Goal: Task Accomplishment & Management: Manage account settings

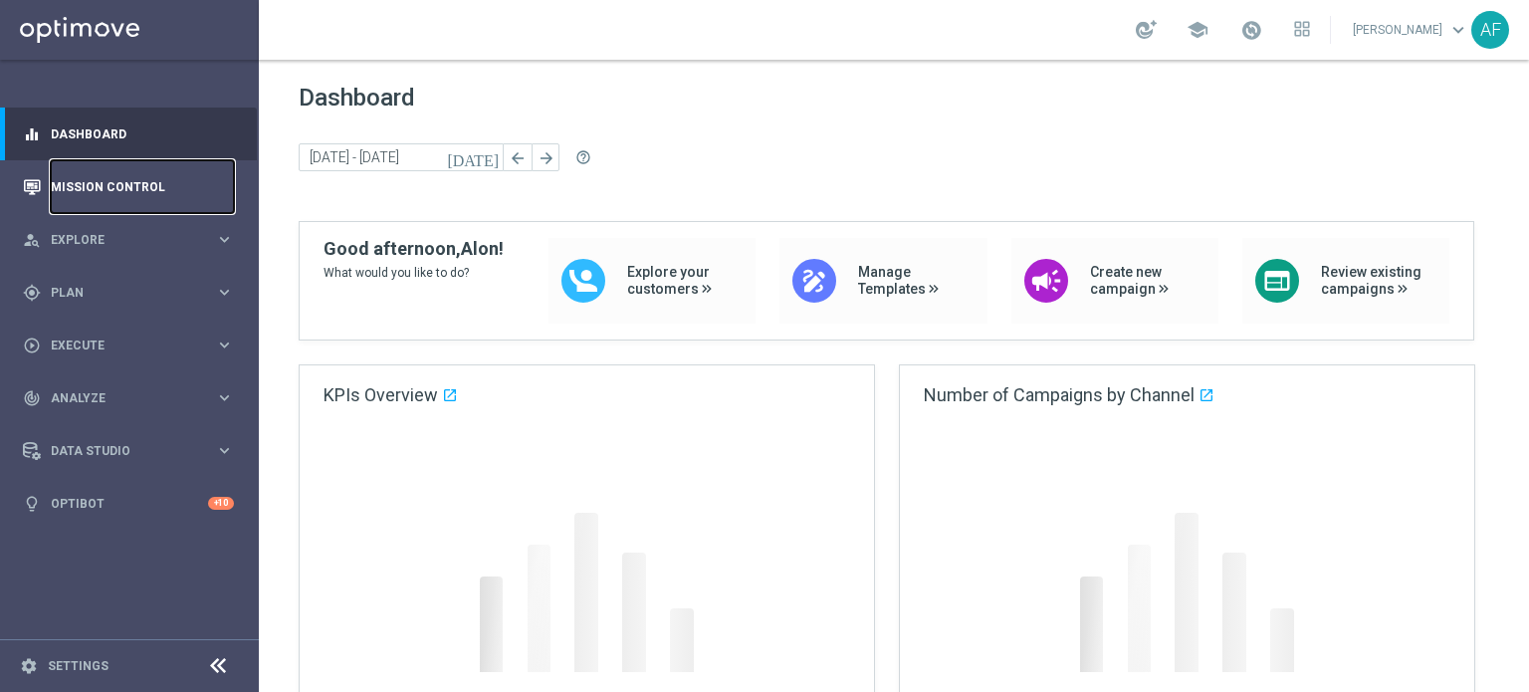
click at [129, 188] on link "Mission Control" at bounding box center [142, 186] width 183 height 53
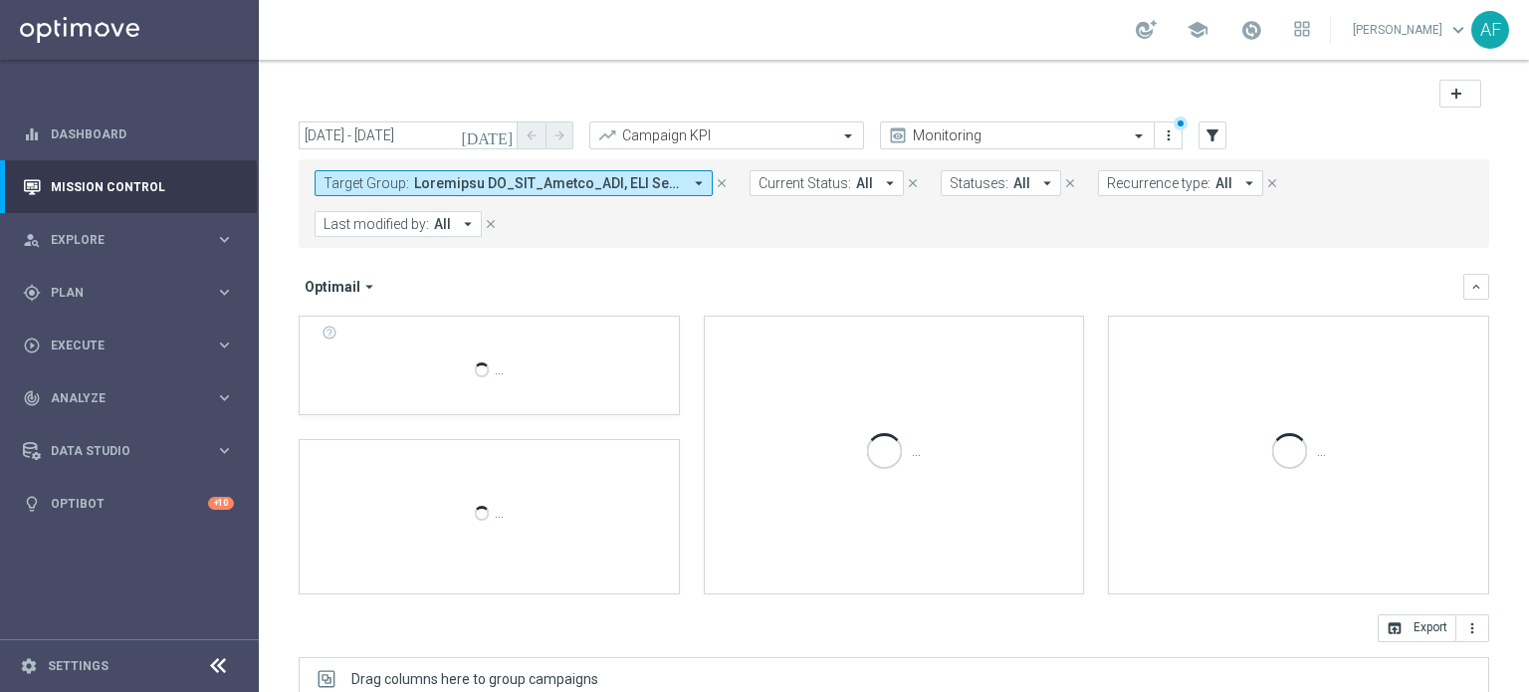
drag, startPoint x: 579, startPoint y: 246, endPoint x: 131, endPoint y: 183, distance: 452.3
click at [929, 246] on div "Target Group: arrow_drop_down close Current Status: All arrow_drop_down close S…" at bounding box center [894, 203] width 1190 height 89
click at [131, 183] on link "Mission Control" at bounding box center [142, 186] width 183 height 53
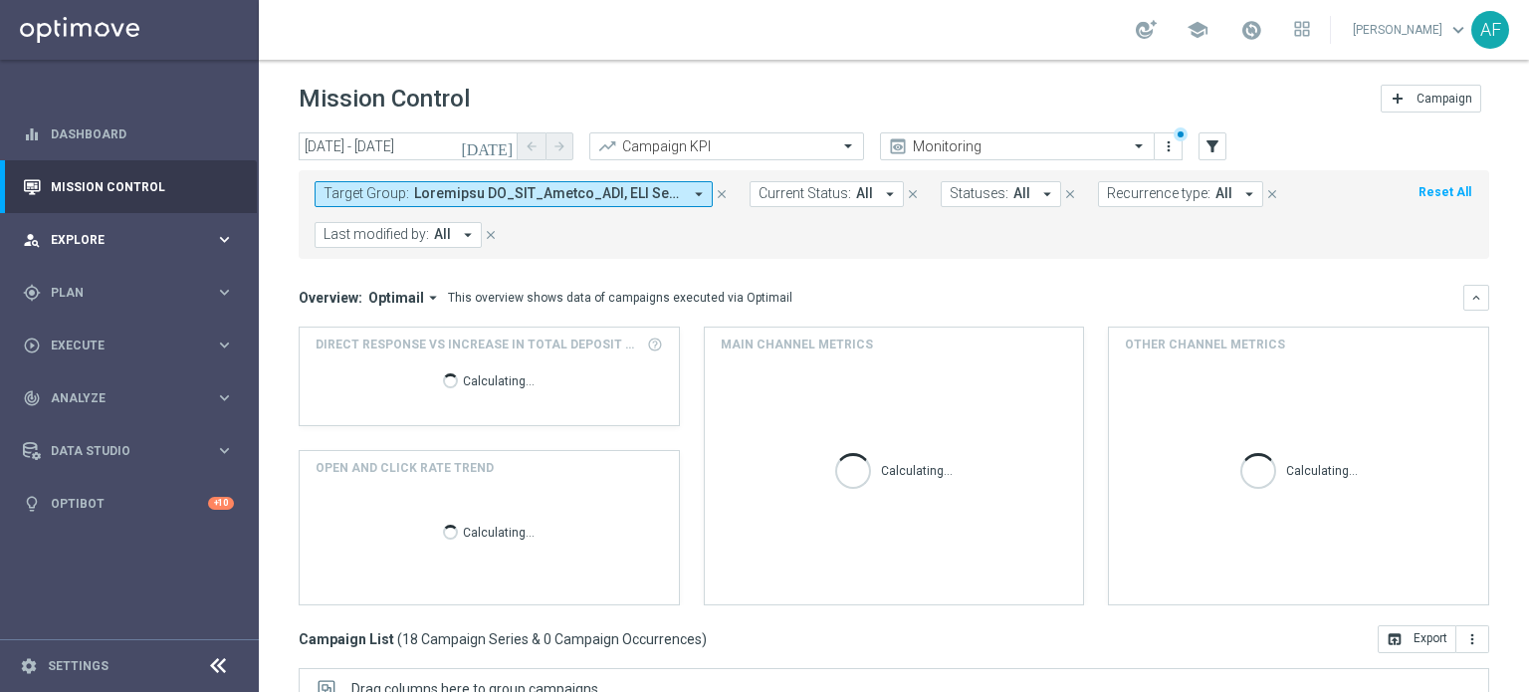
click at [115, 232] on div "person_search Explore" at bounding box center [119, 240] width 192 height 18
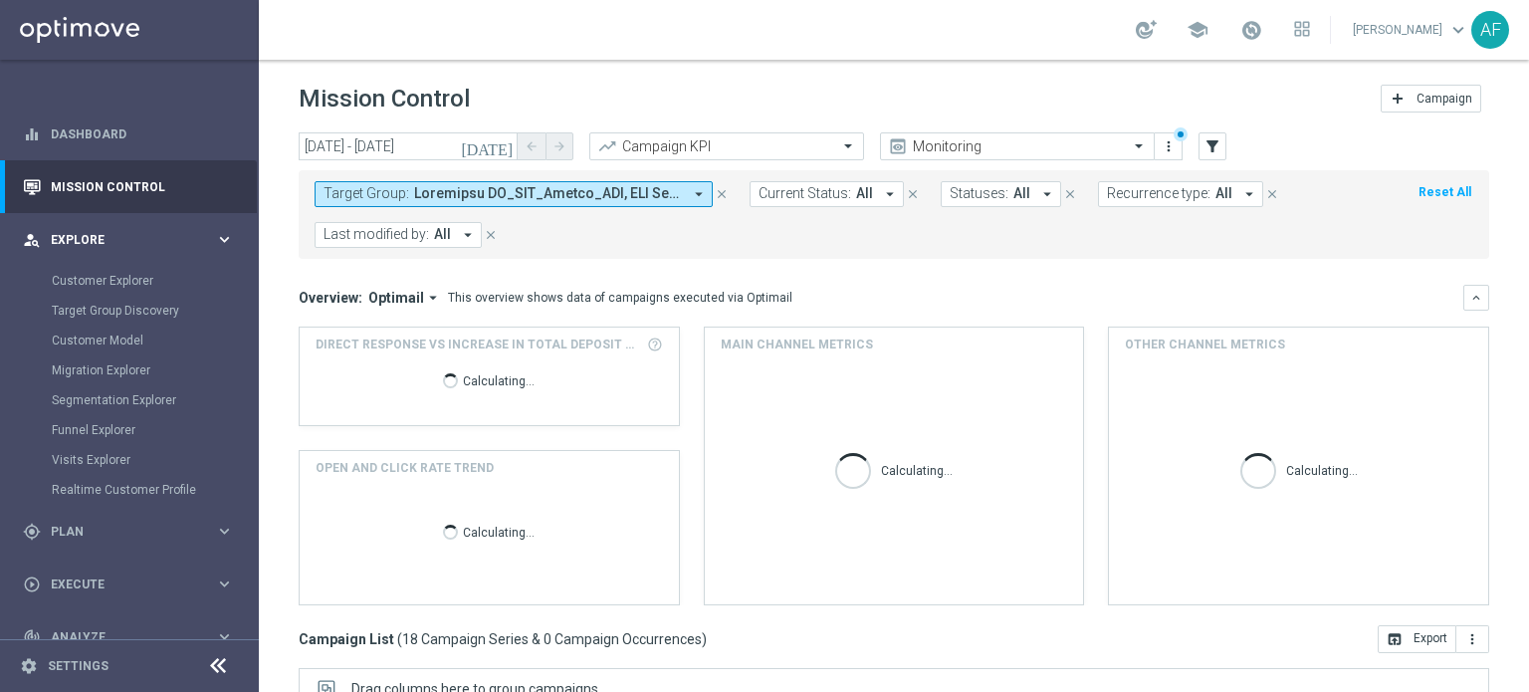
click at [115, 234] on span "Explore" at bounding box center [133, 240] width 164 height 12
click at [118, 175] on link "Mission Control" at bounding box center [142, 186] width 183 height 53
click at [110, 146] on link "Dashboard" at bounding box center [142, 133] width 183 height 53
click at [99, 42] on link at bounding box center [129, 30] width 259 height 60
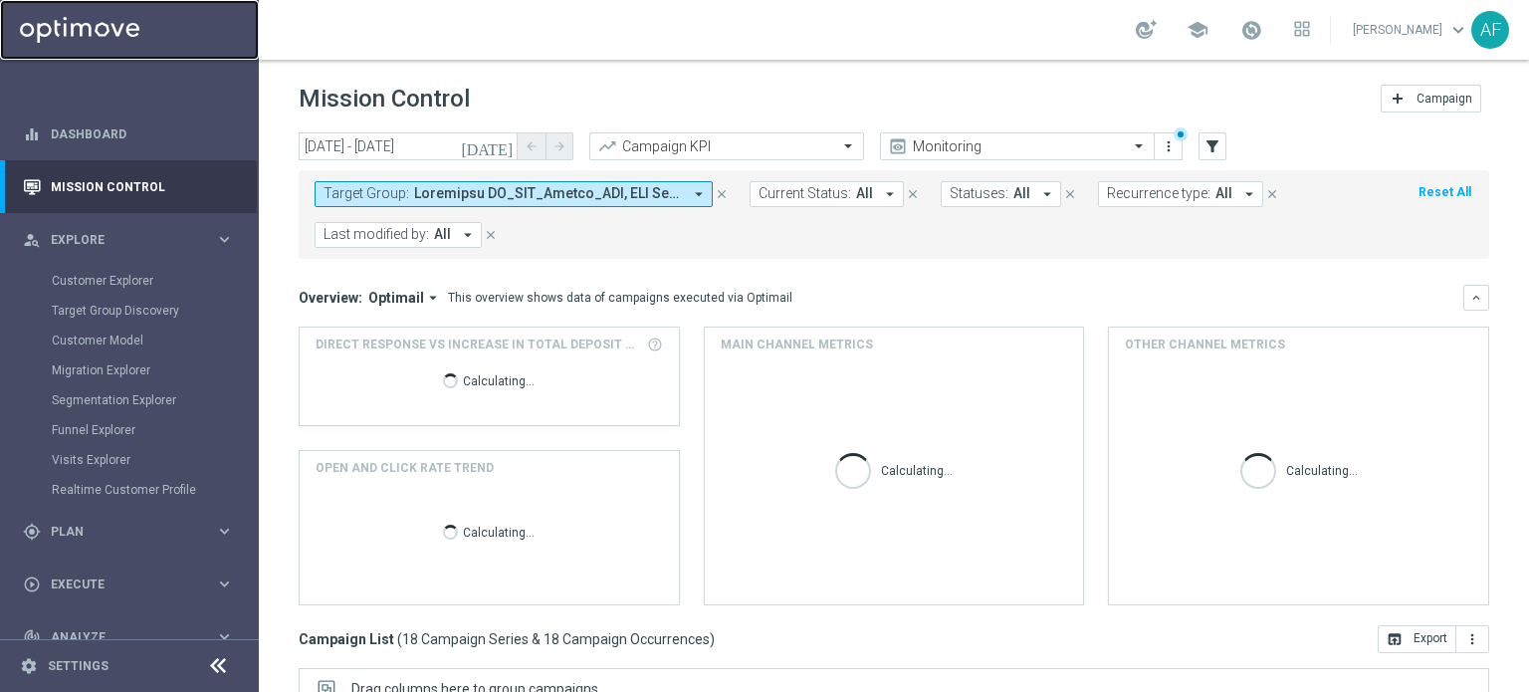
click at [104, 26] on link at bounding box center [129, 30] width 259 height 60
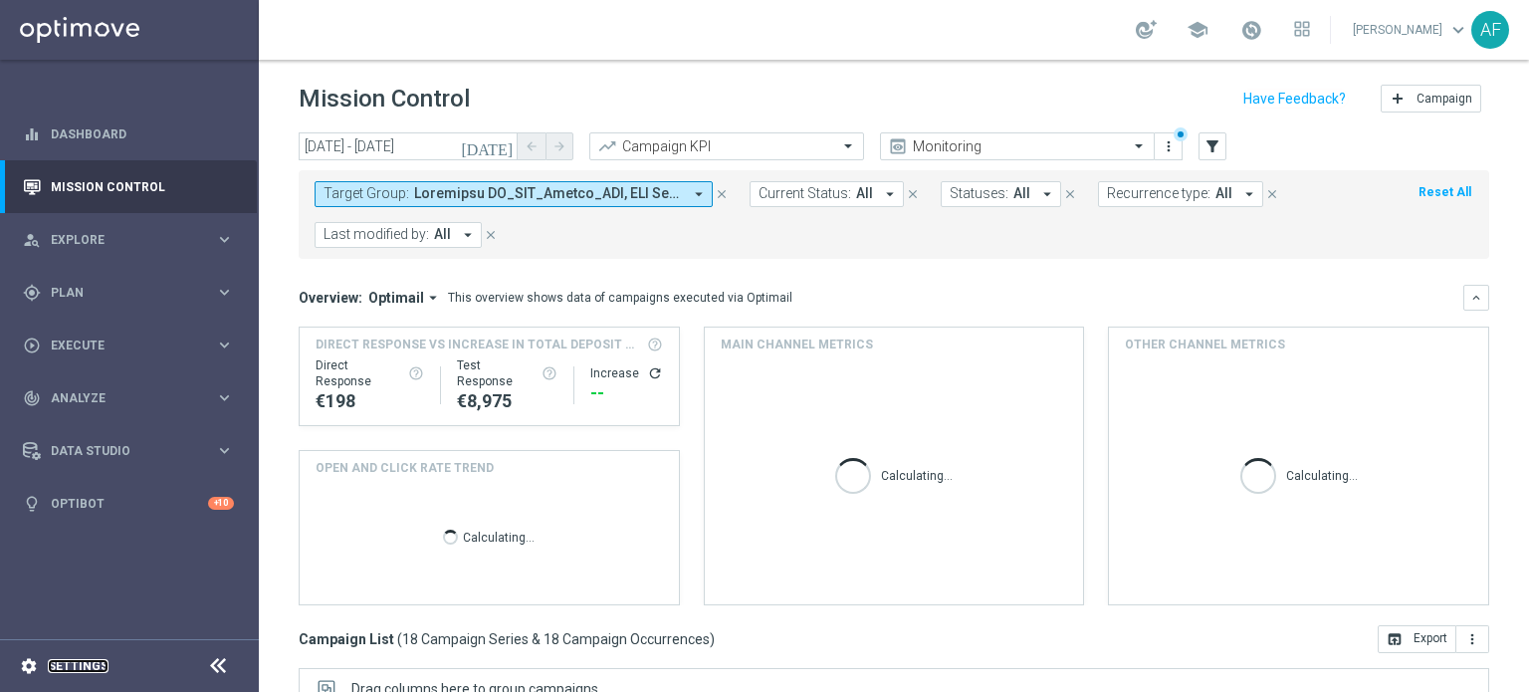
click at [100, 664] on link "Settings" at bounding box center [78, 666] width 61 height 12
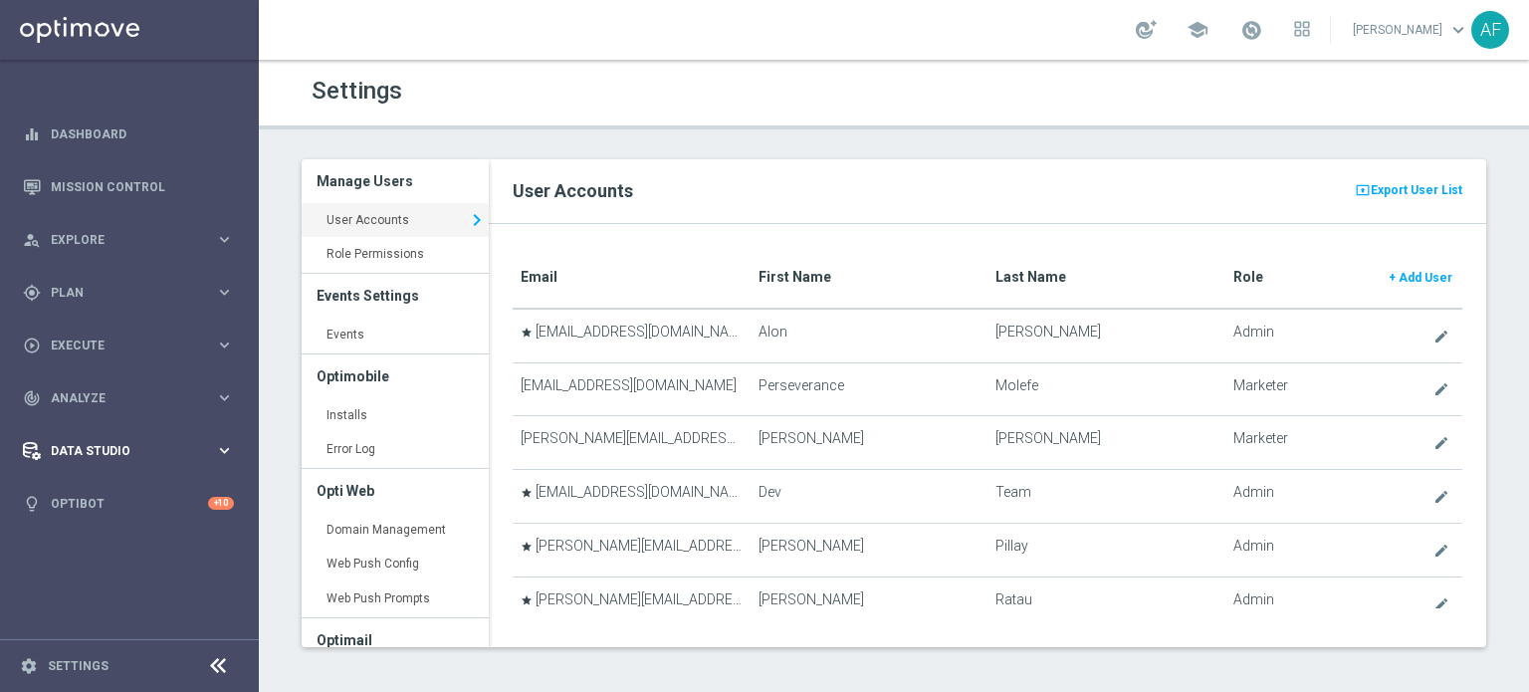
click at [108, 447] on span "Data Studio" at bounding box center [133, 451] width 164 height 12
click at [94, 493] on link "Attributes" at bounding box center [129, 492] width 155 height 16
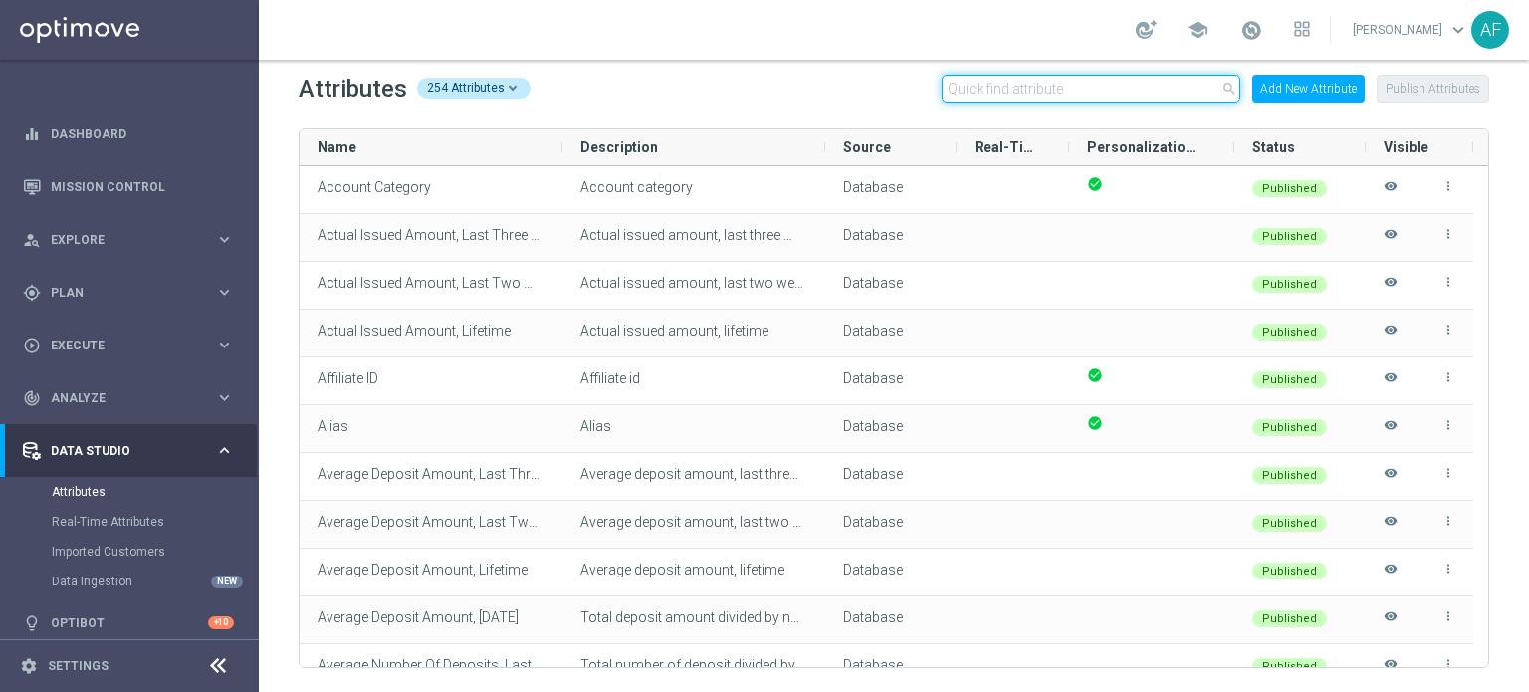
click at [1127, 80] on input "text" at bounding box center [1091, 89] width 299 height 28
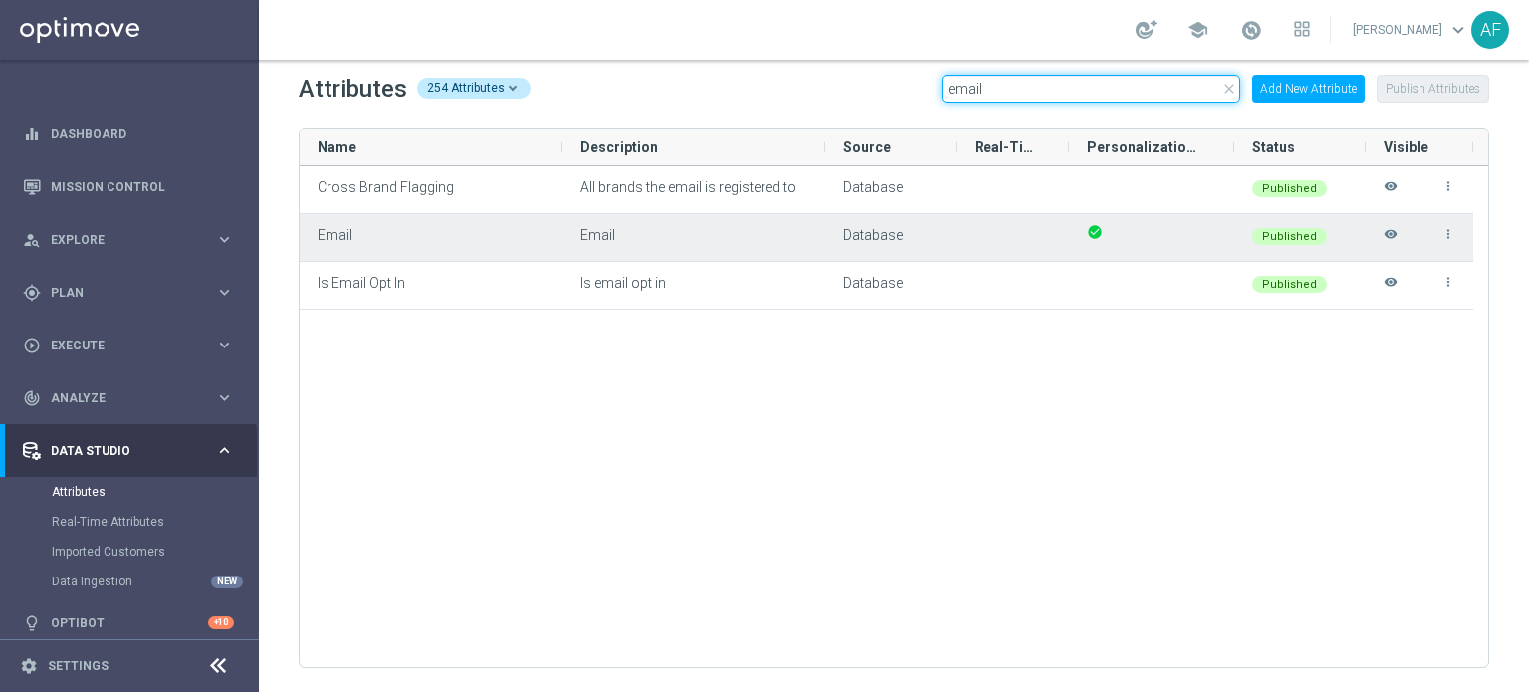
type input "email"
click at [1389, 231] on icon "visibility" at bounding box center [1390, 243] width 14 height 33
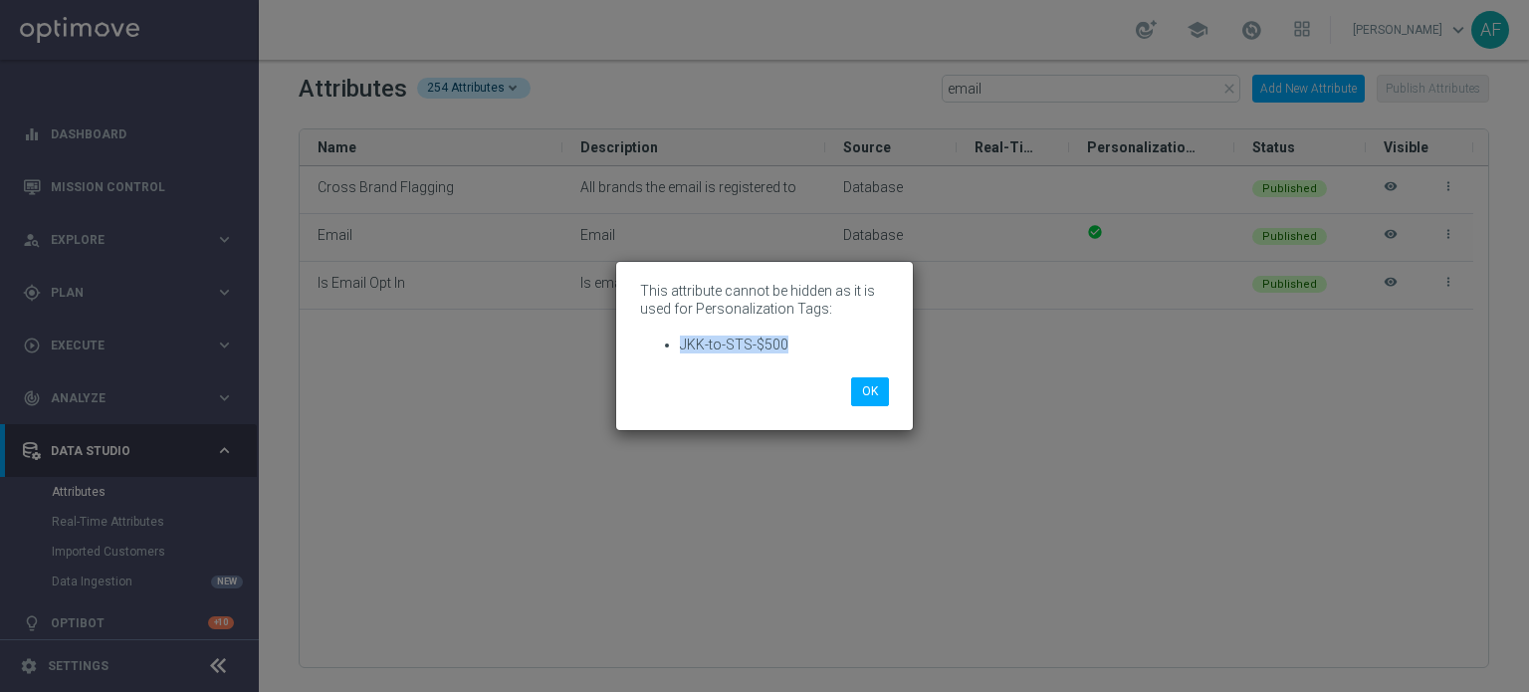
drag, startPoint x: 780, startPoint y: 343, endPoint x: 682, endPoint y: 341, distance: 98.6
click at [682, 341] on li "JKK-to-STS-$500" at bounding box center [784, 344] width 209 height 18
copy li "JKK-to-STS-$500"
click at [874, 390] on button "OK" at bounding box center [870, 391] width 38 height 28
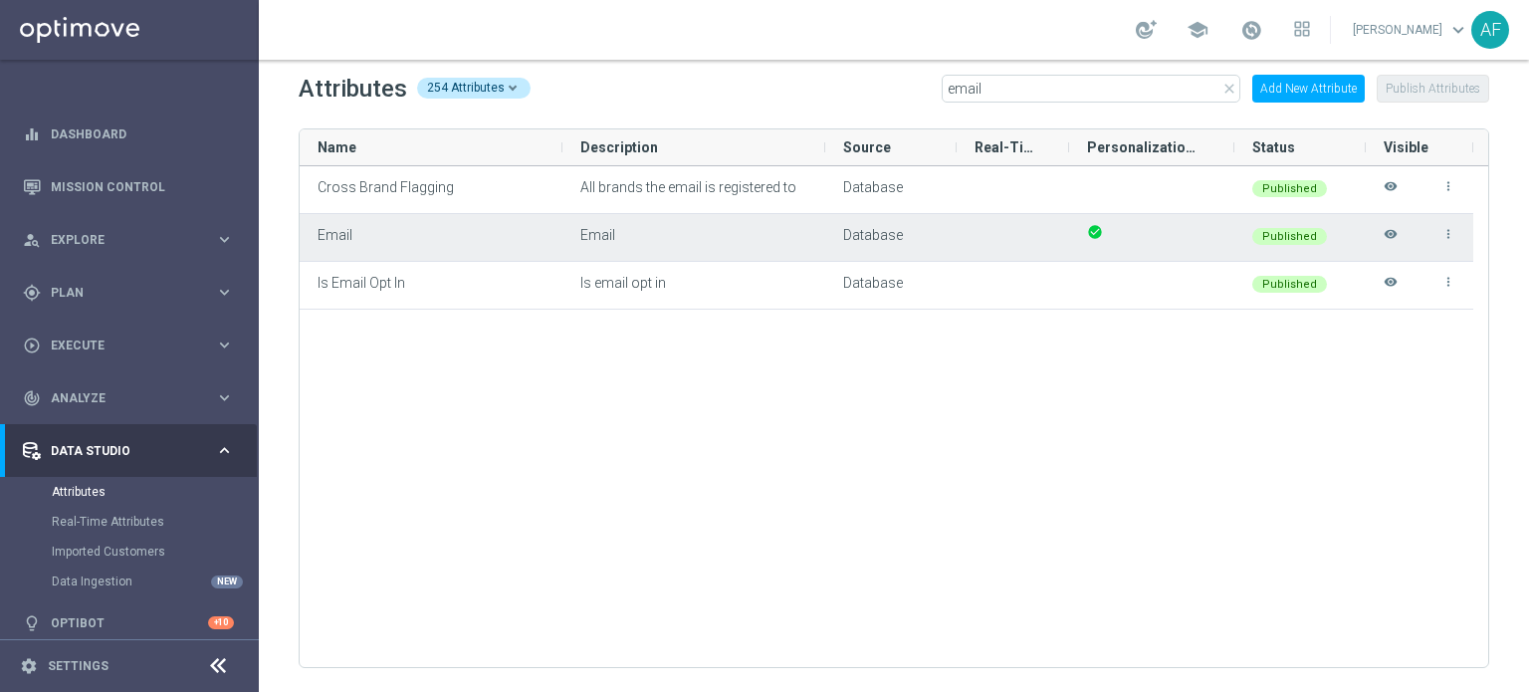
click at [1386, 230] on icon "visibility" at bounding box center [1390, 243] width 14 height 33
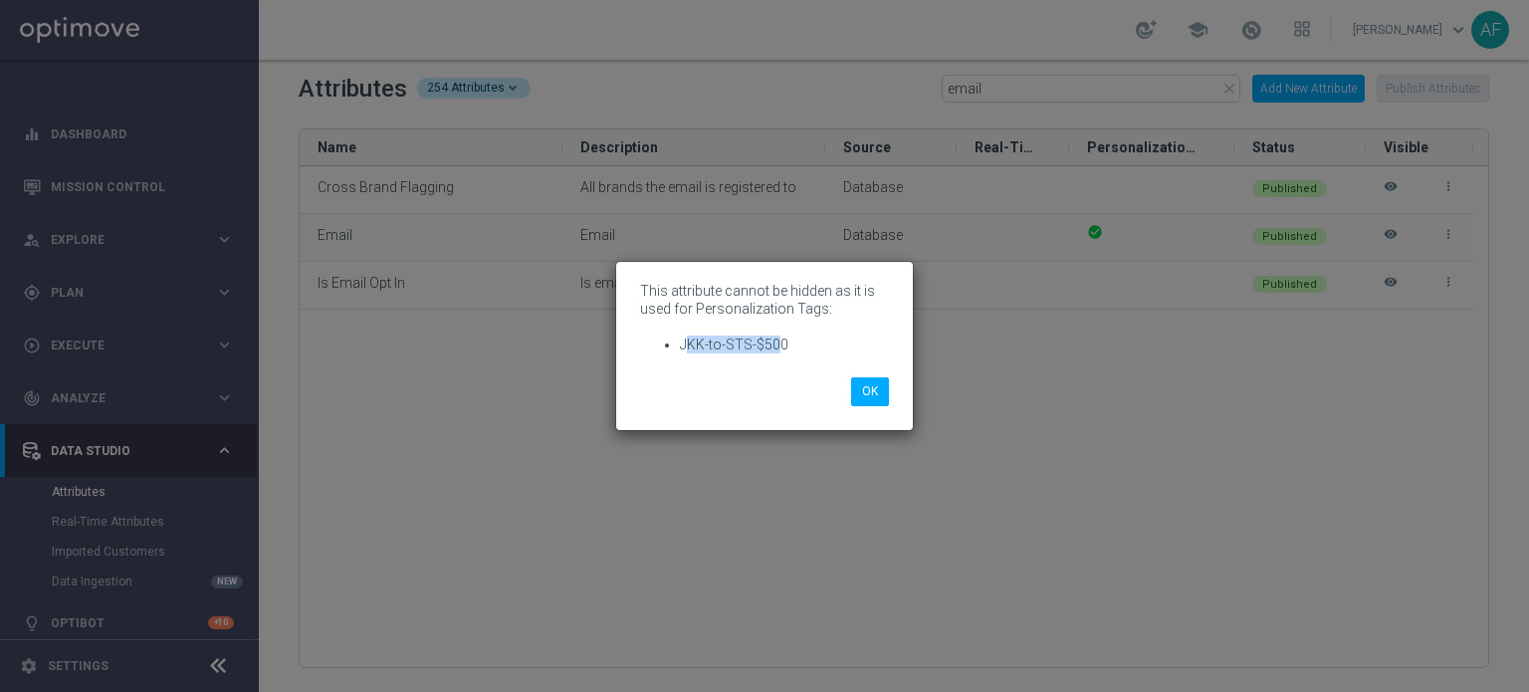
drag, startPoint x: 684, startPoint y: 337, endPoint x: 777, endPoint y: 341, distance: 93.6
click at [777, 341] on li "JKK-to-STS-$500" at bounding box center [784, 344] width 209 height 18
click at [779, 341] on li "JKK-to-STS-$500" at bounding box center [784, 344] width 209 height 18
click at [801, 348] on li "JKK-to-STS-$500" at bounding box center [784, 344] width 209 height 18
drag, startPoint x: 789, startPoint y: 345, endPoint x: 683, endPoint y: 346, distance: 106.5
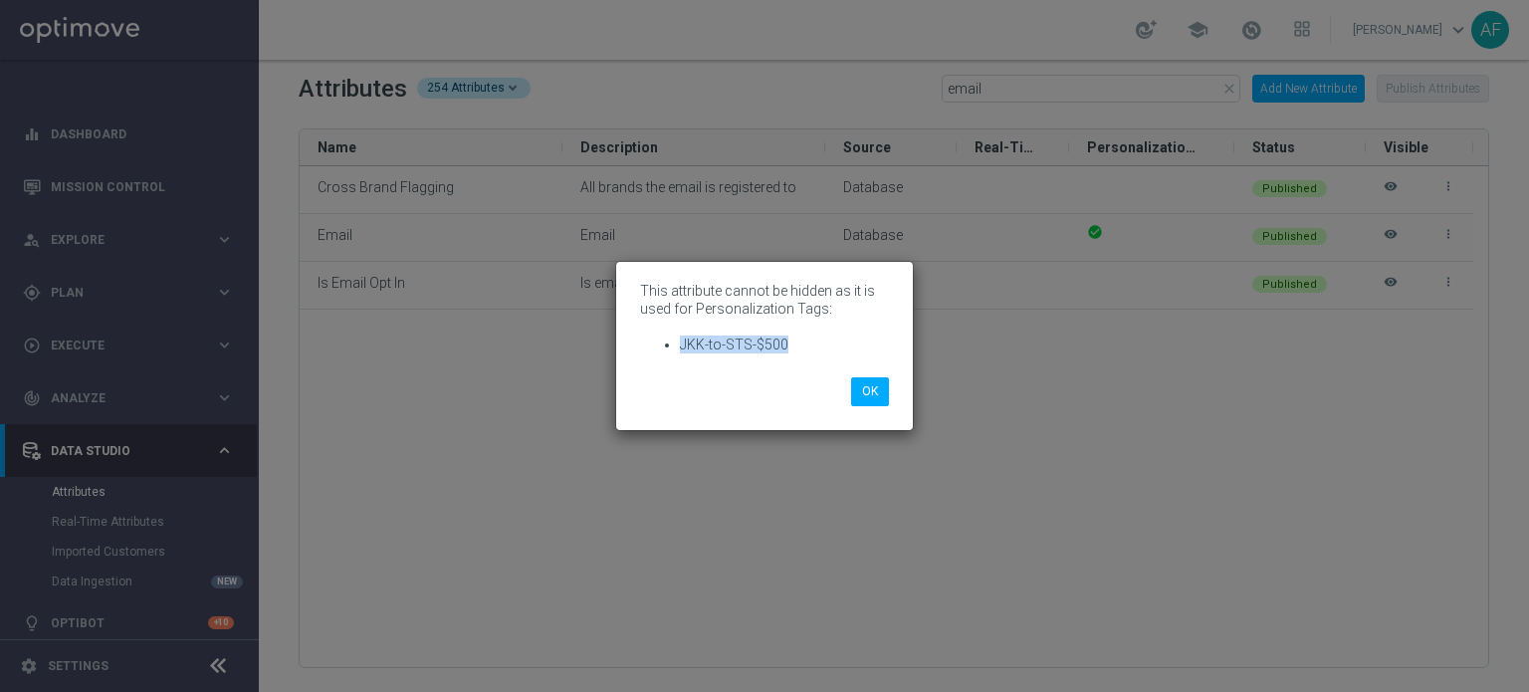
click at [683, 346] on li "JKK-to-STS-$500" at bounding box center [784, 344] width 209 height 18
copy li "JKK-to-STS-$500"
click at [855, 385] on button "OK" at bounding box center [870, 391] width 38 height 28
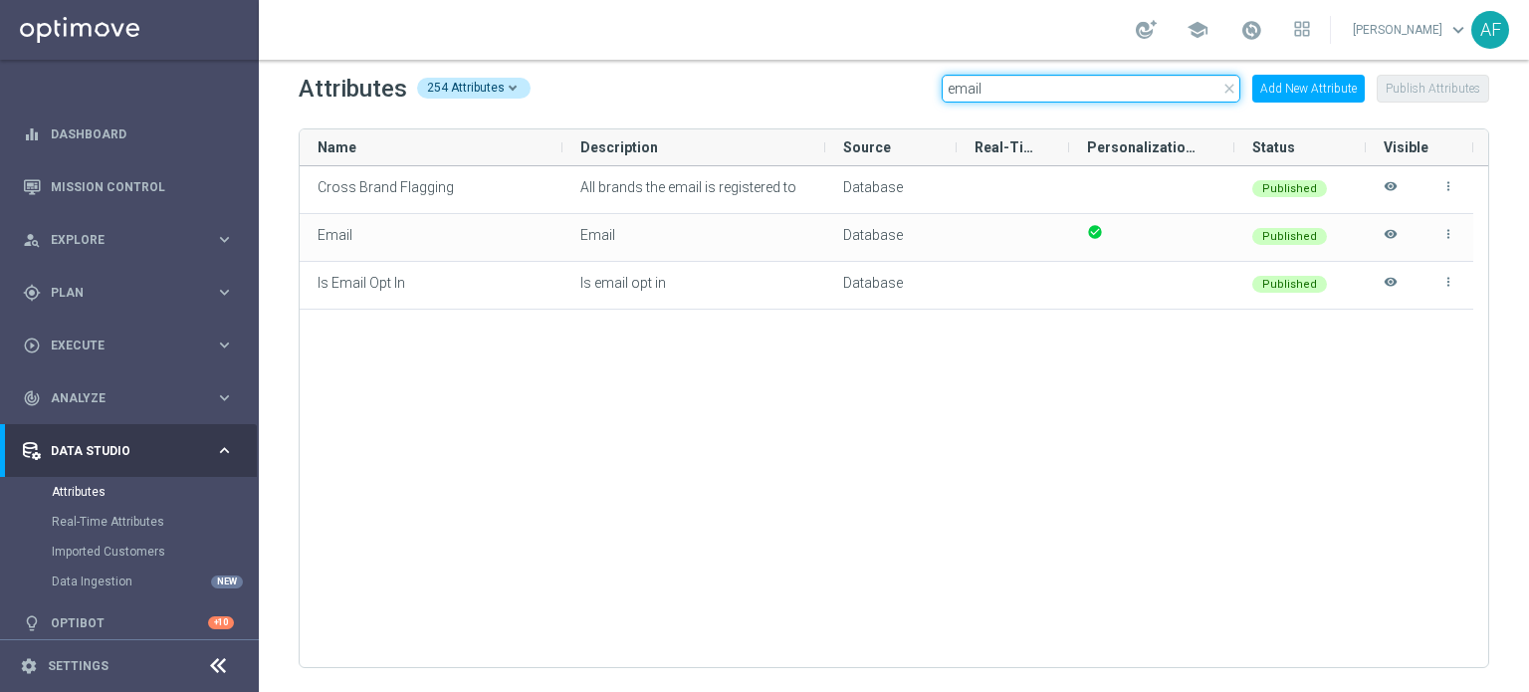
click at [1028, 93] on input "email" at bounding box center [1091, 89] width 299 height 28
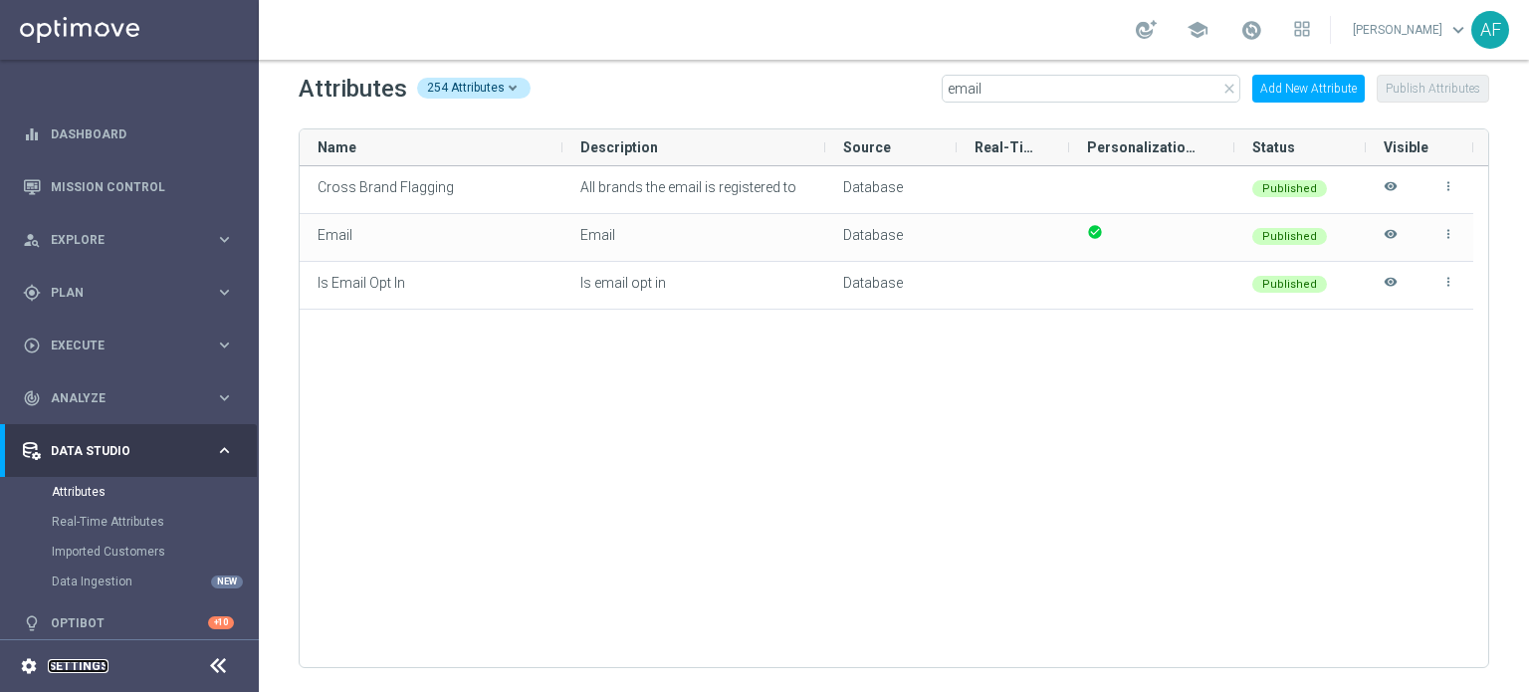
click at [100, 664] on link "Settings" at bounding box center [78, 666] width 61 height 12
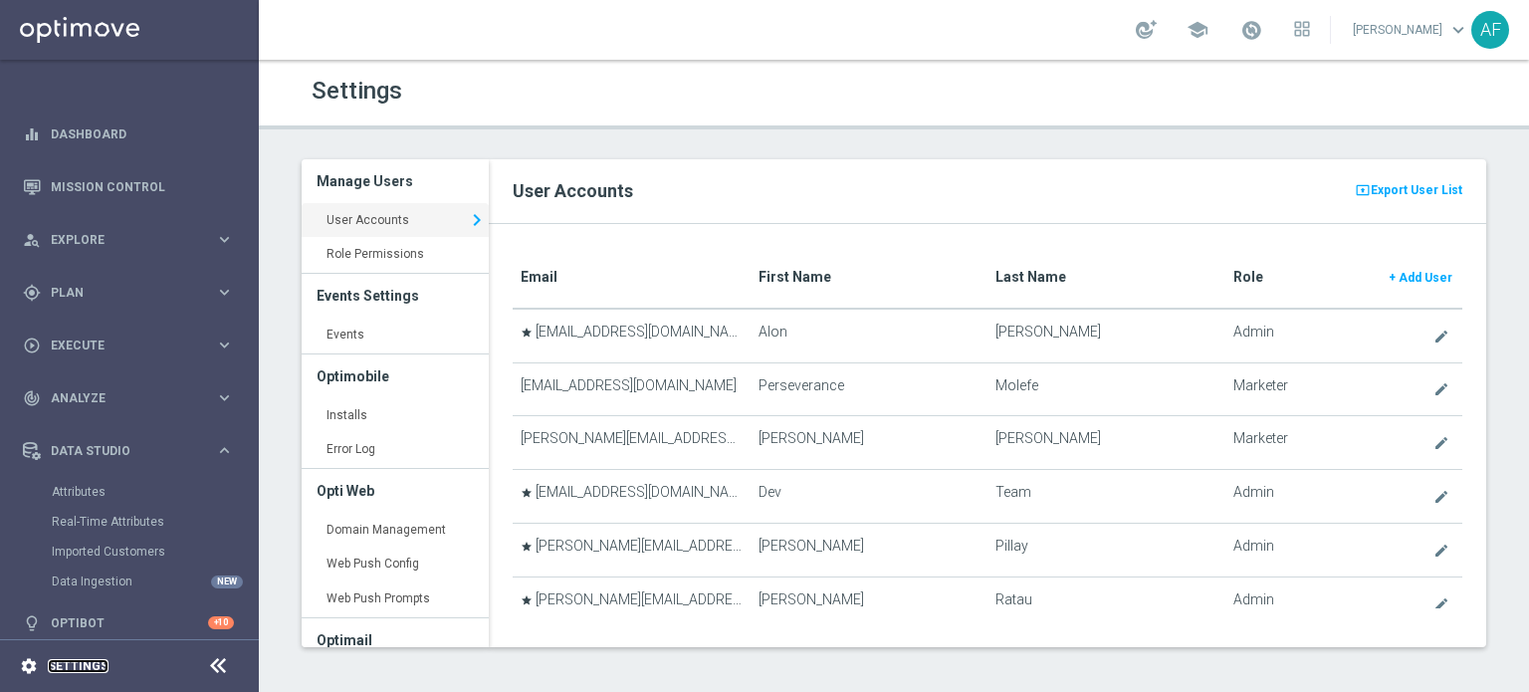
click at [83, 668] on link "Settings" at bounding box center [78, 666] width 61 height 12
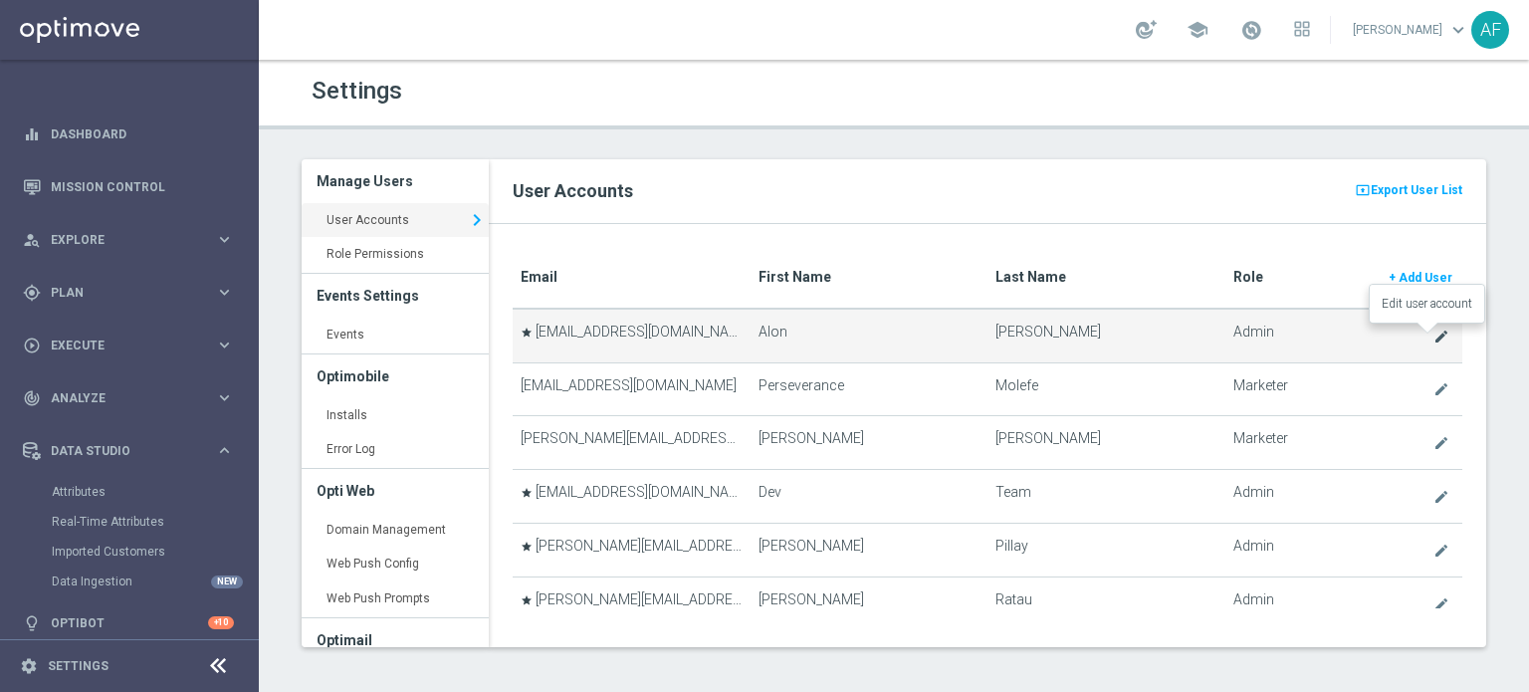
click at [1433, 336] on icon "create" at bounding box center [1441, 336] width 16 height 16
click at [1433, 339] on icon "create" at bounding box center [1441, 336] width 16 height 16
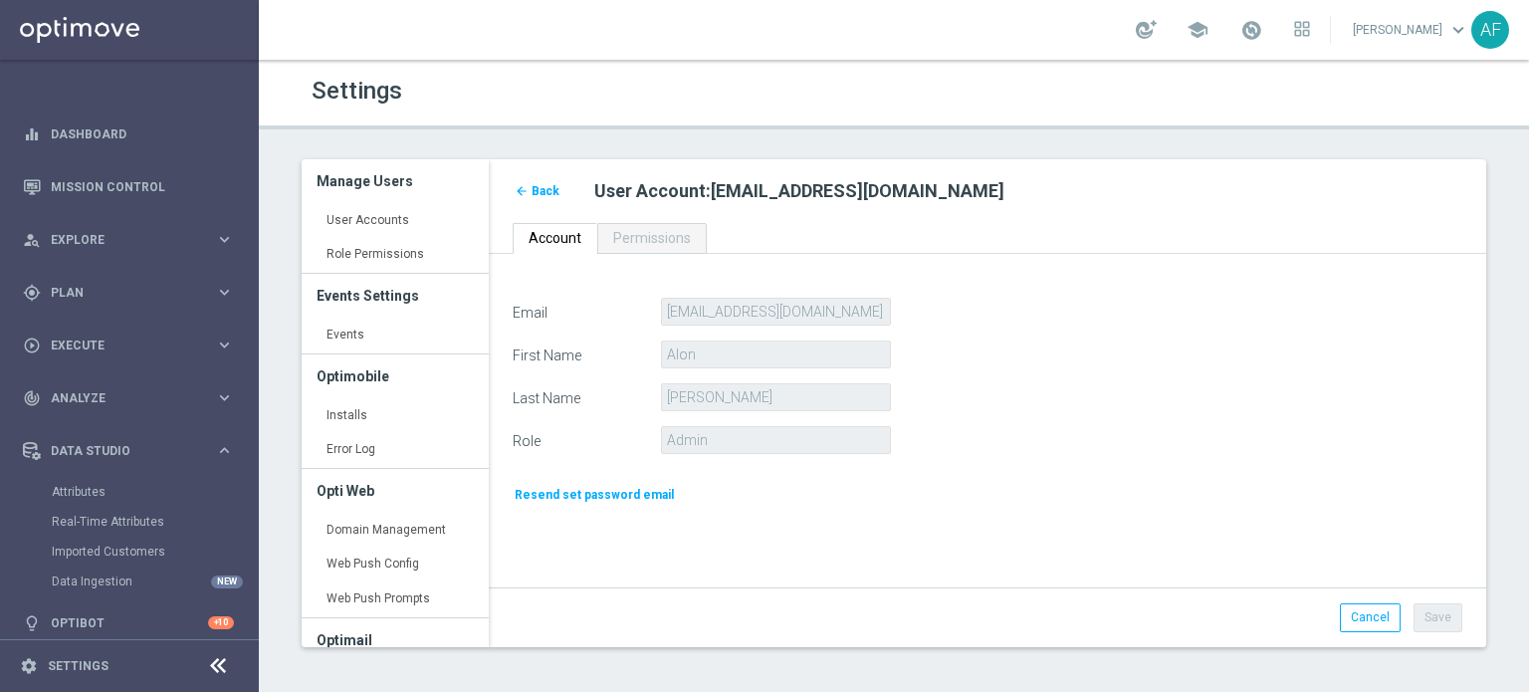
click at [539, 191] on span "Back" at bounding box center [545, 191] width 28 height 14
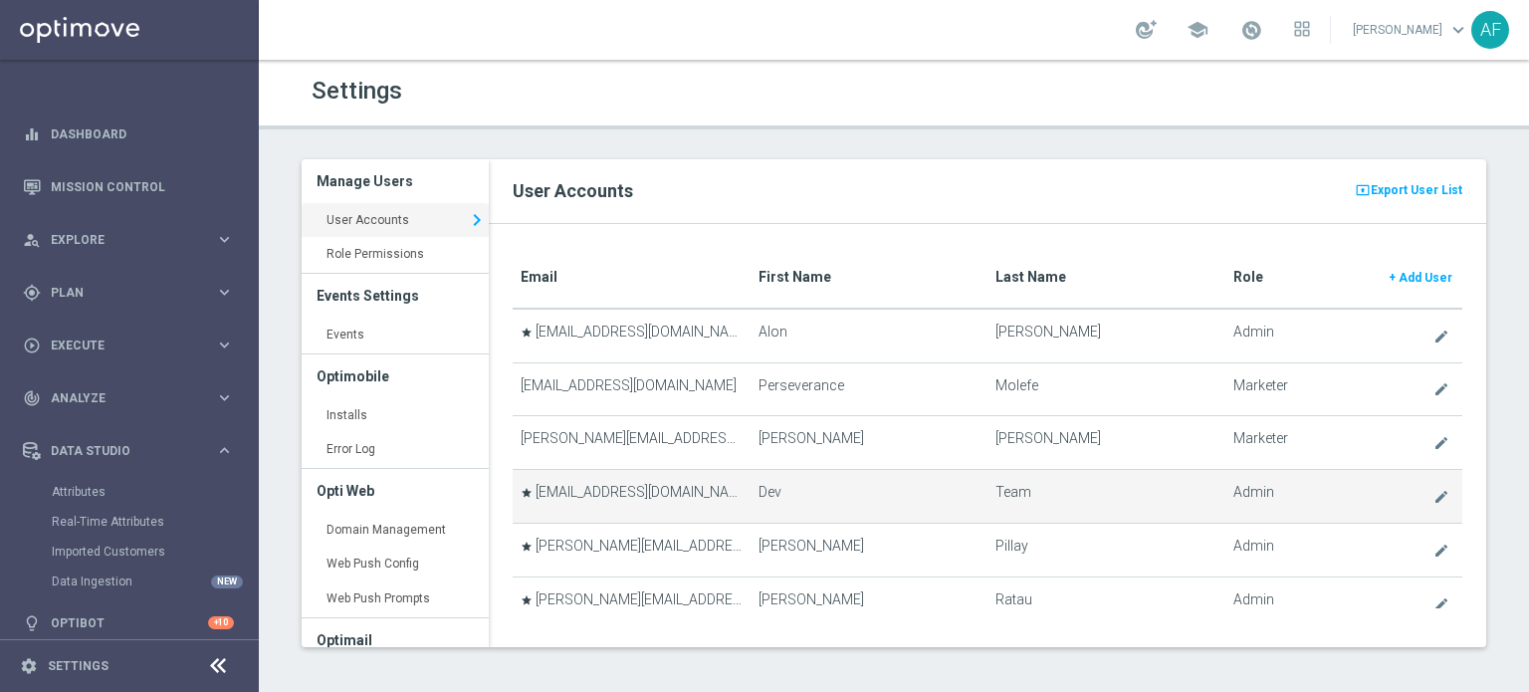
drag, startPoint x: 685, startPoint y: 491, endPoint x: 561, endPoint y: 491, distance: 123.4
click at [569, 497] on td "star [EMAIL_ADDRESS][DOMAIN_NAME]" at bounding box center [631, 497] width 237 height 54
drag, startPoint x: 541, startPoint y: 489, endPoint x: 603, endPoint y: 485, distance: 61.8
click at [603, 485] on td "star [EMAIL_ADDRESS][DOMAIN_NAME]" at bounding box center [631, 497] width 237 height 54
click at [1433, 499] on icon "create" at bounding box center [1441, 497] width 16 height 16
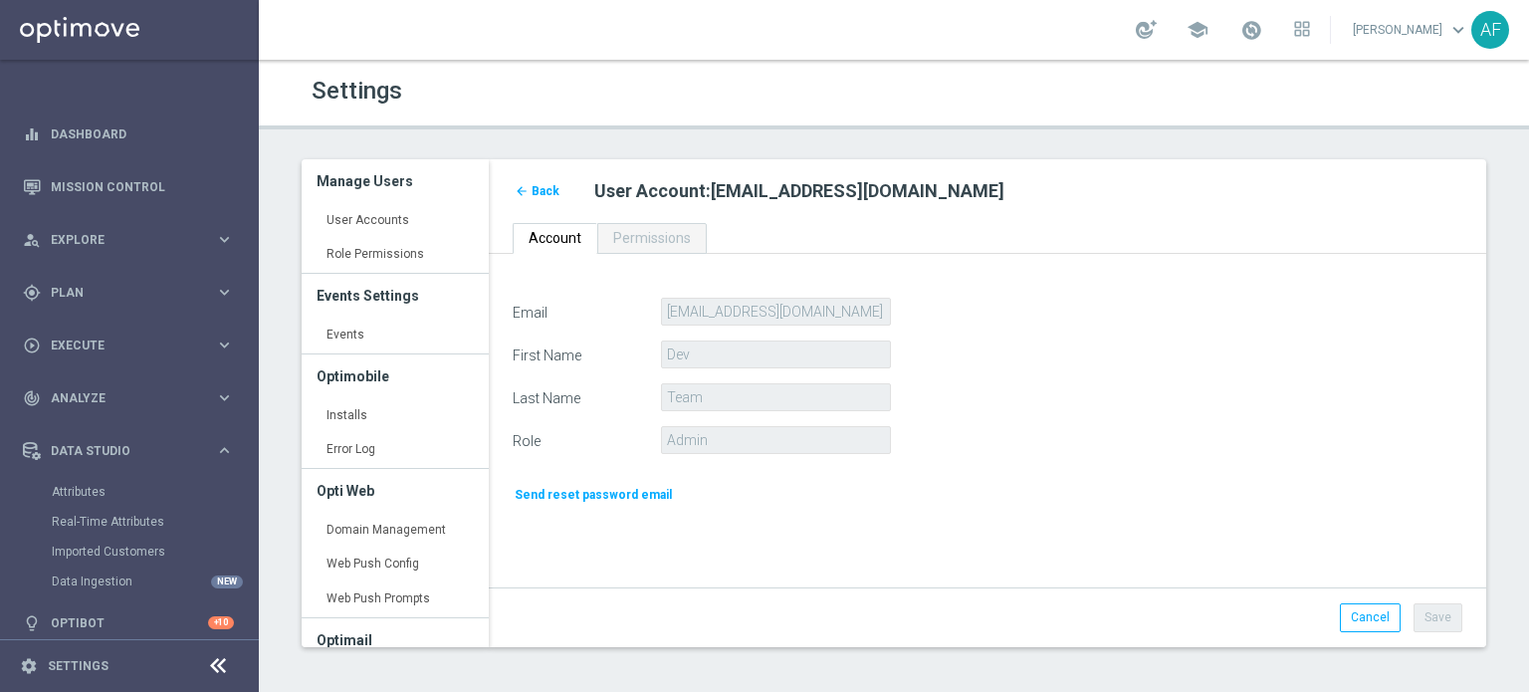
click at [544, 188] on span "Back" at bounding box center [545, 191] width 28 height 14
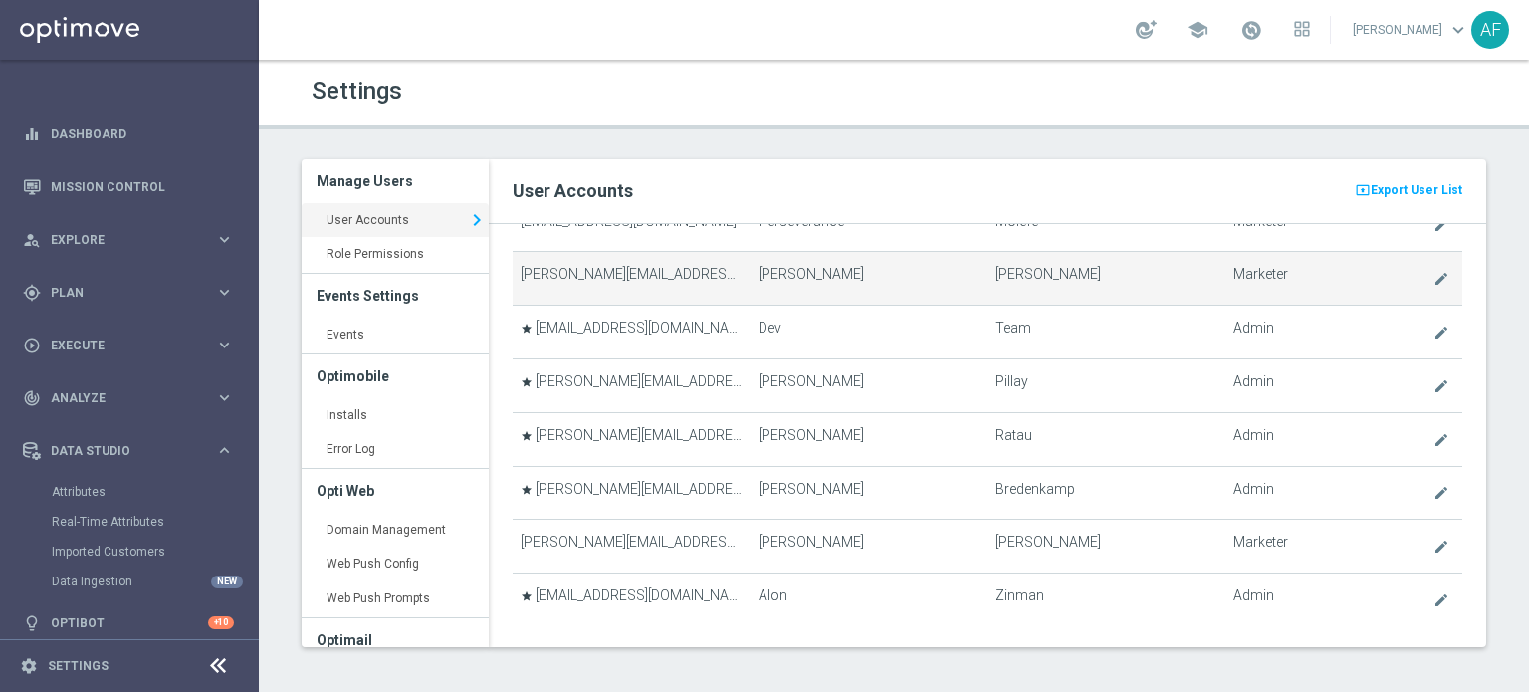
scroll to position [199, 0]
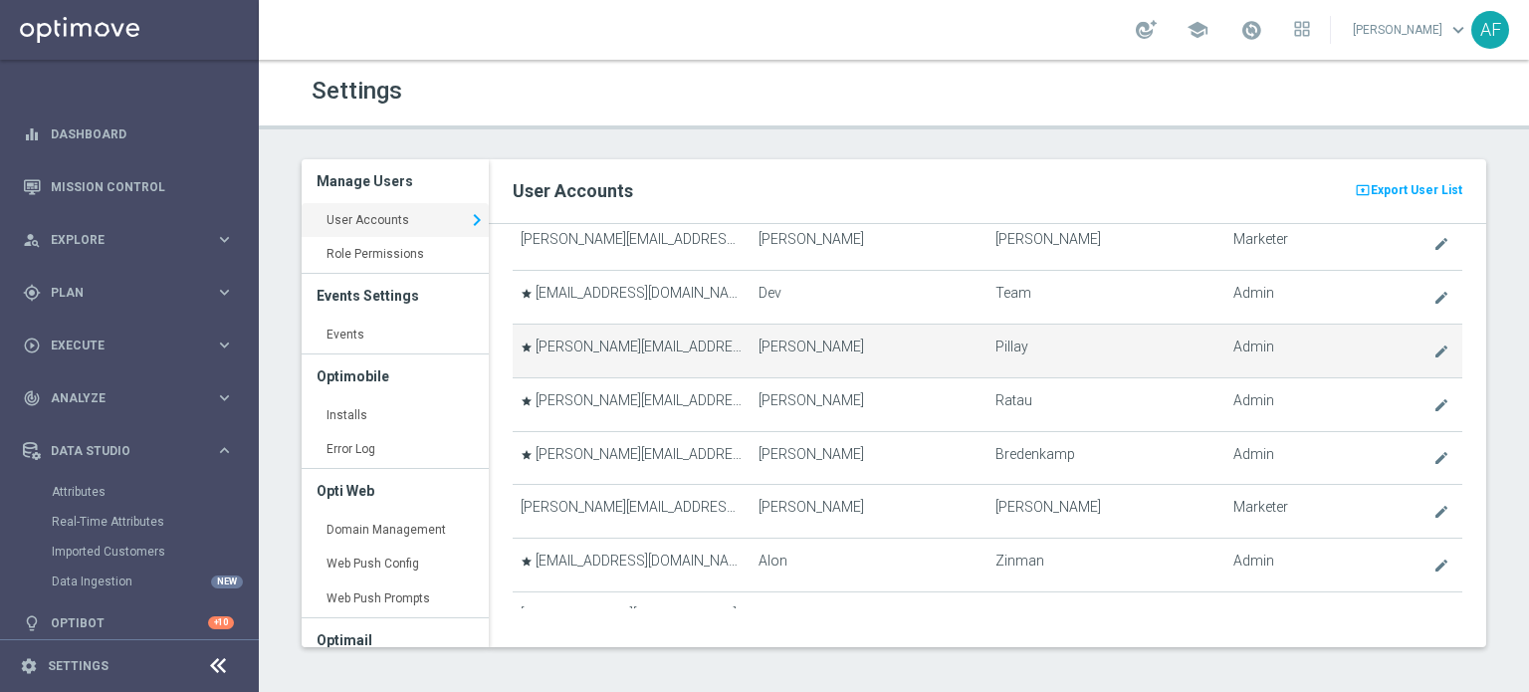
drag, startPoint x: 709, startPoint y: 345, endPoint x: 634, endPoint y: 349, distance: 74.8
click at [634, 349] on td "star [PERSON_NAME][EMAIL_ADDRESS][DOMAIN_NAME]" at bounding box center [631, 350] width 237 height 54
drag, startPoint x: 707, startPoint y: 341, endPoint x: 673, endPoint y: 341, distance: 33.8
click at [673, 341] on td "star [PERSON_NAME][EMAIL_ADDRESS][DOMAIN_NAME]" at bounding box center [631, 350] width 237 height 54
click at [557, 343] on td "star [PERSON_NAME][EMAIL_ADDRESS][DOMAIN_NAME]" at bounding box center [631, 350] width 237 height 54
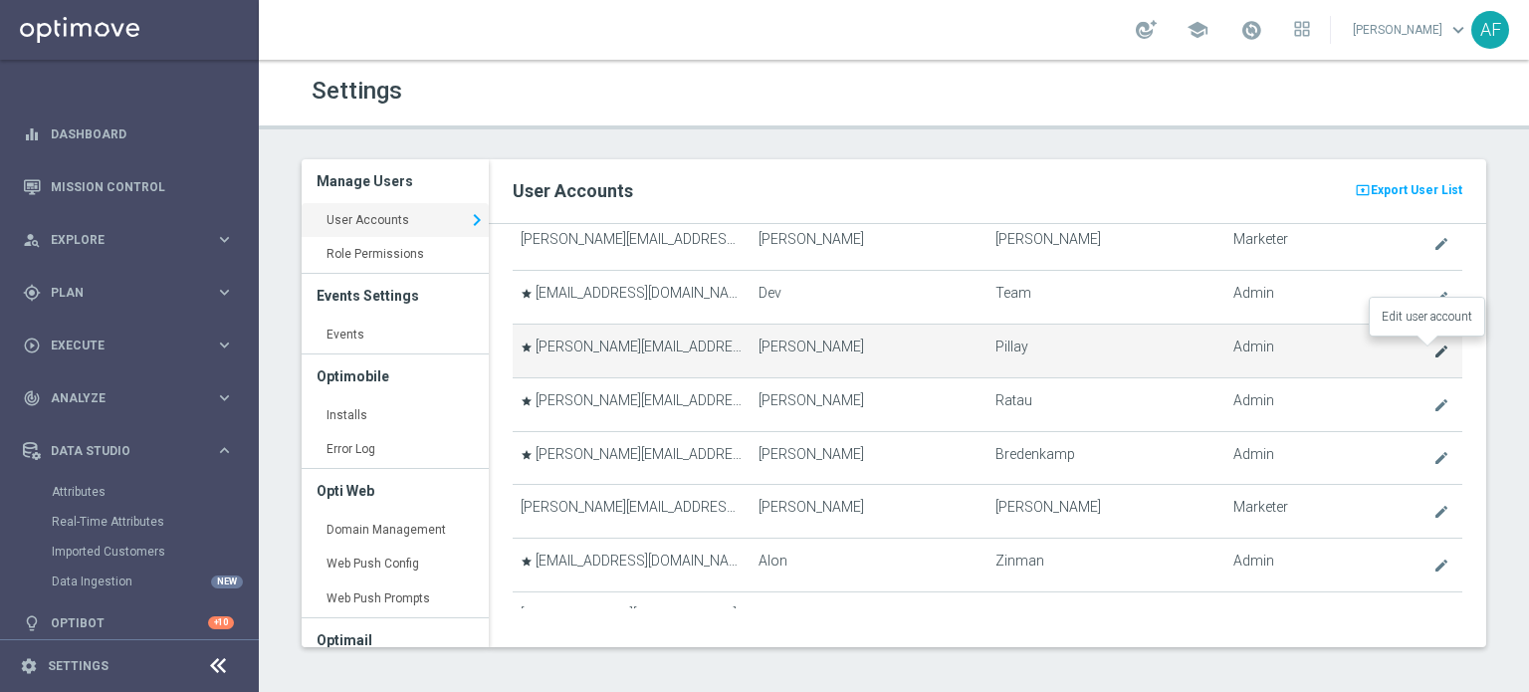
click at [1433, 345] on icon "create" at bounding box center [1441, 351] width 16 height 16
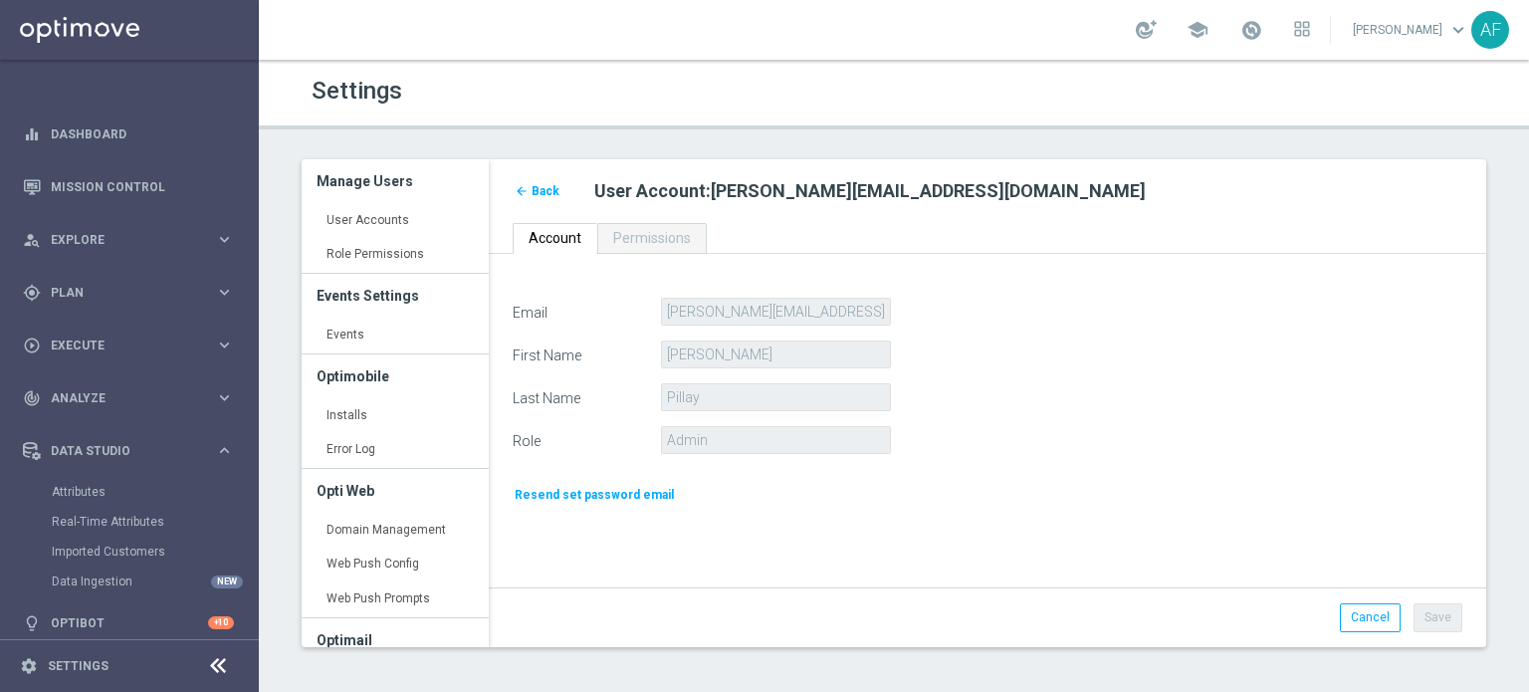
click at [1423, 348] on div "First Name [PERSON_NAME]" at bounding box center [987, 354] width 979 height 28
click at [629, 302] on div "Email [PERSON_NAME][EMAIL_ADDRESS][DOMAIN_NAME]" at bounding box center [987, 312] width 979 height 28
click at [548, 190] on span "Back" at bounding box center [545, 191] width 28 height 14
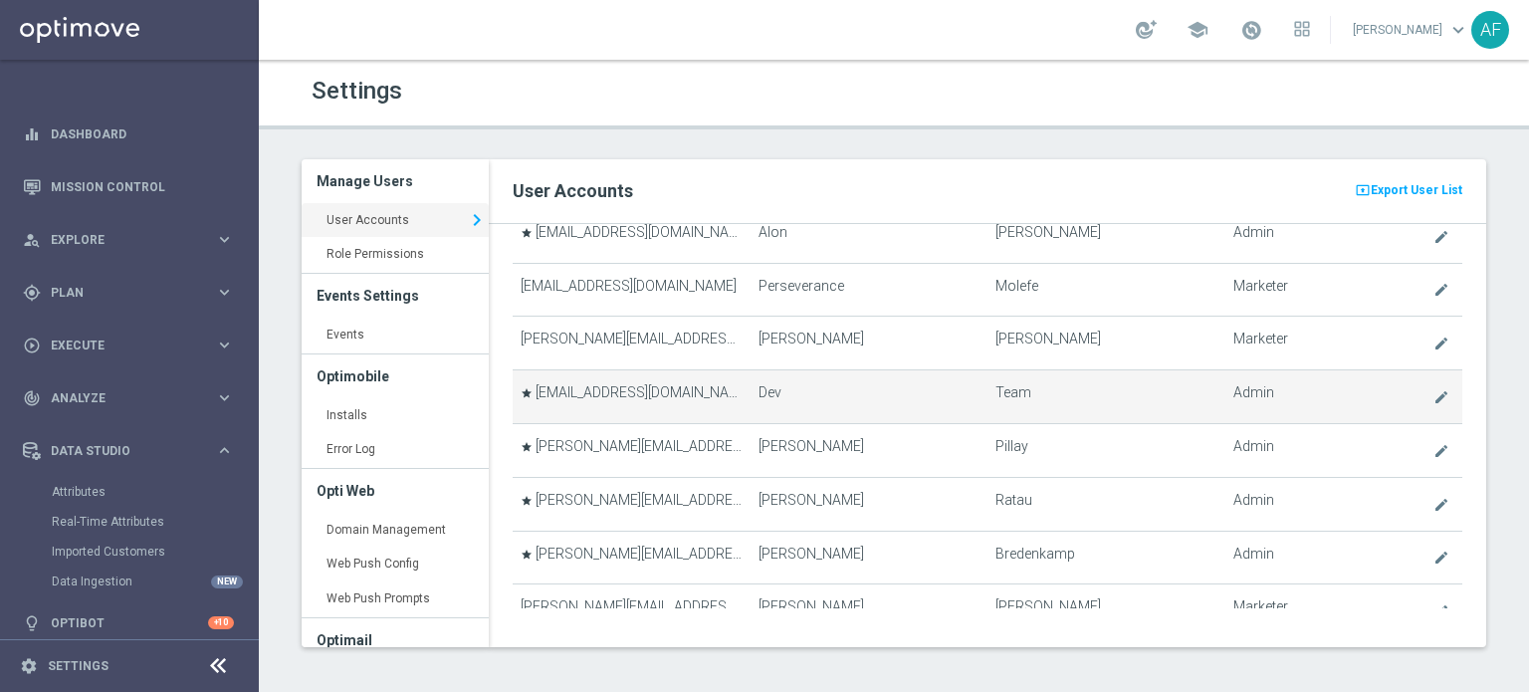
scroll to position [199, 0]
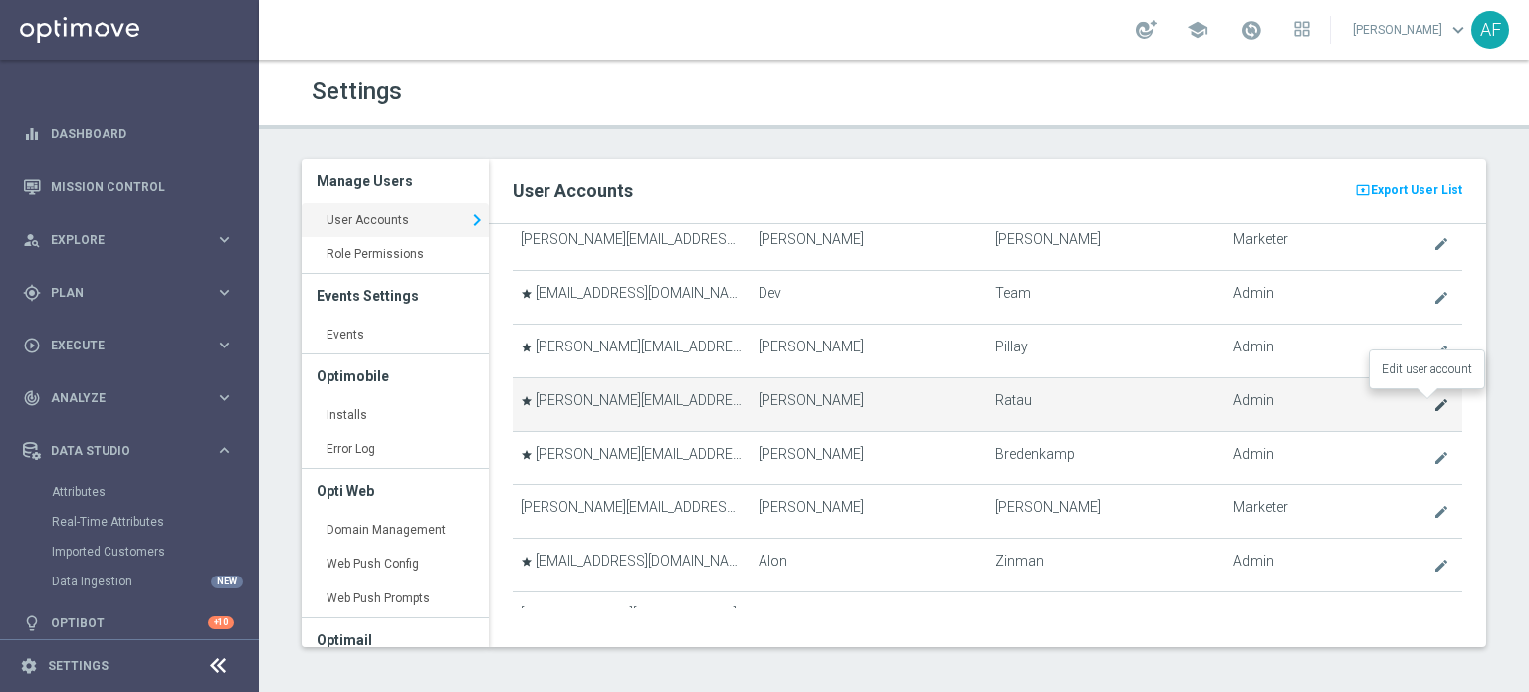
click at [1433, 400] on icon "create" at bounding box center [1441, 405] width 16 height 16
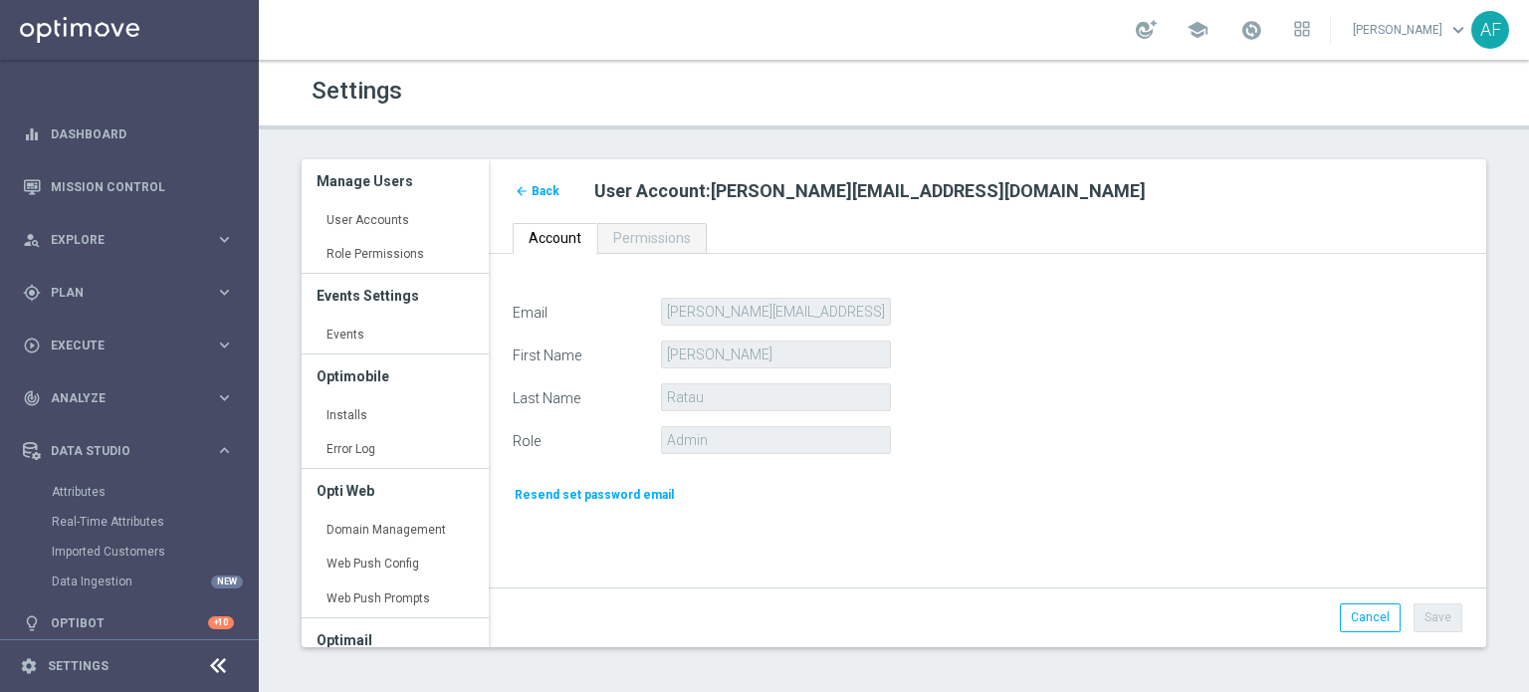
click at [650, 312] on div "Email [PERSON_NAME][EMAIL_ADDRESS][DOMAIN_NAME]" at bounding box center [987, 312] width 979 height 28
click at [549, 192] on span "Back" at bounding box center [545, 191] width 28 height 14
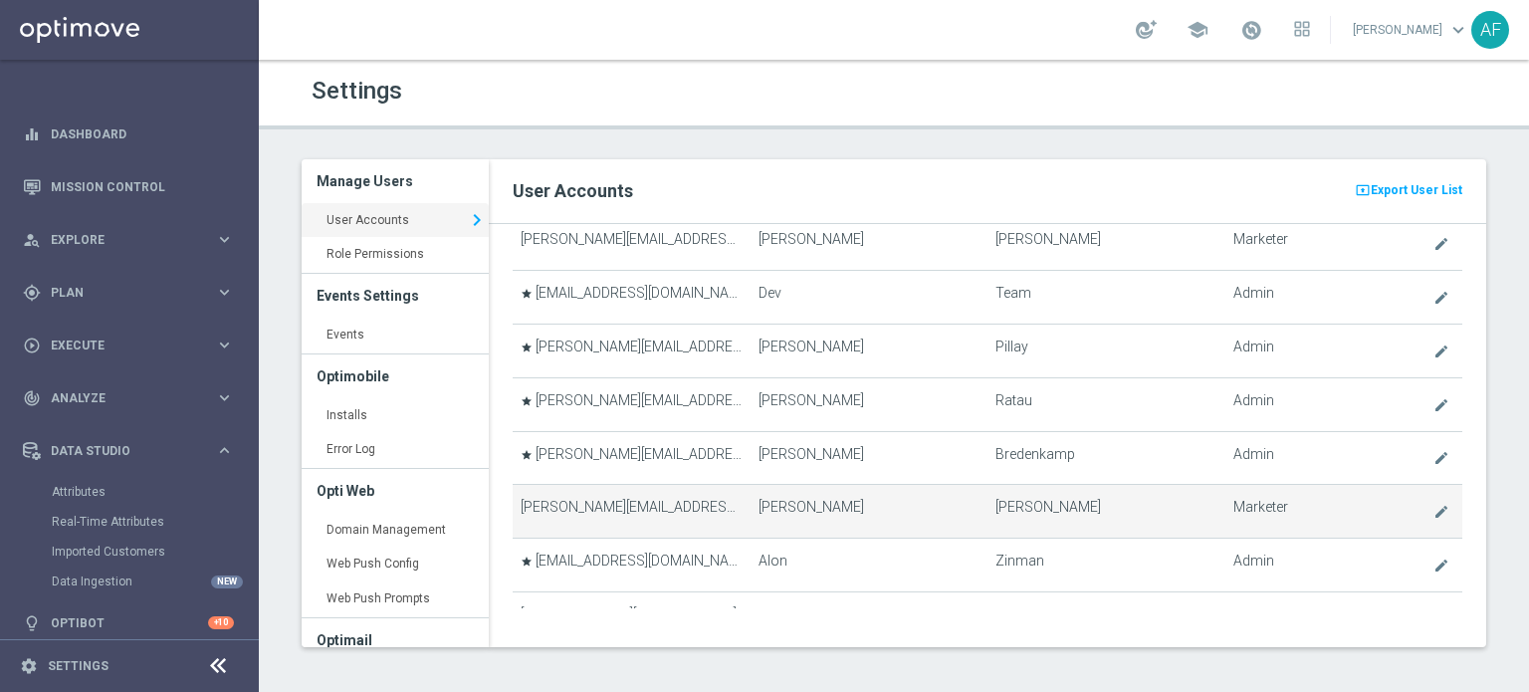
scroll to position [299, 0]
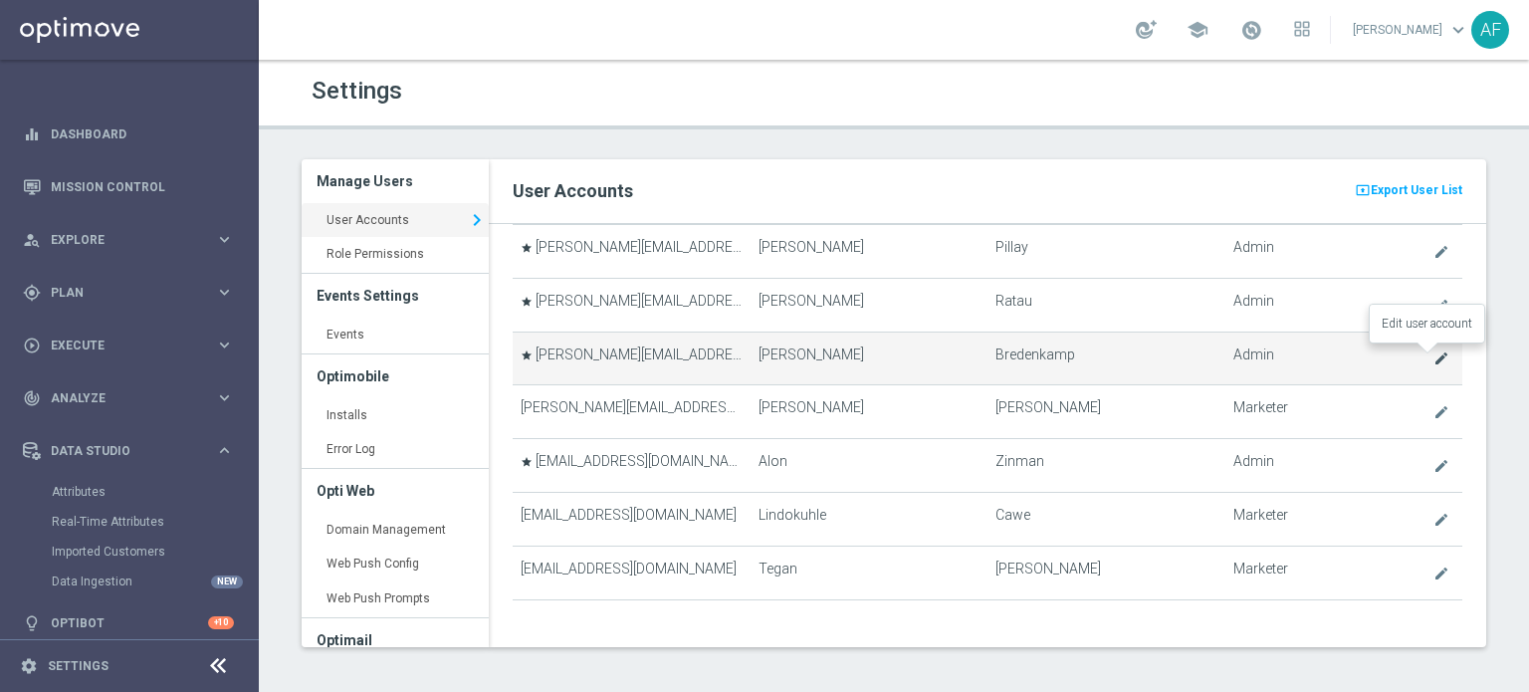
click at [1433, 360] on icon "create" at bounding box center [1441, 358] width 16 height 16
click at [1433, 353] on icon "create" at bounding box center [1441, 358] width 16 height 16
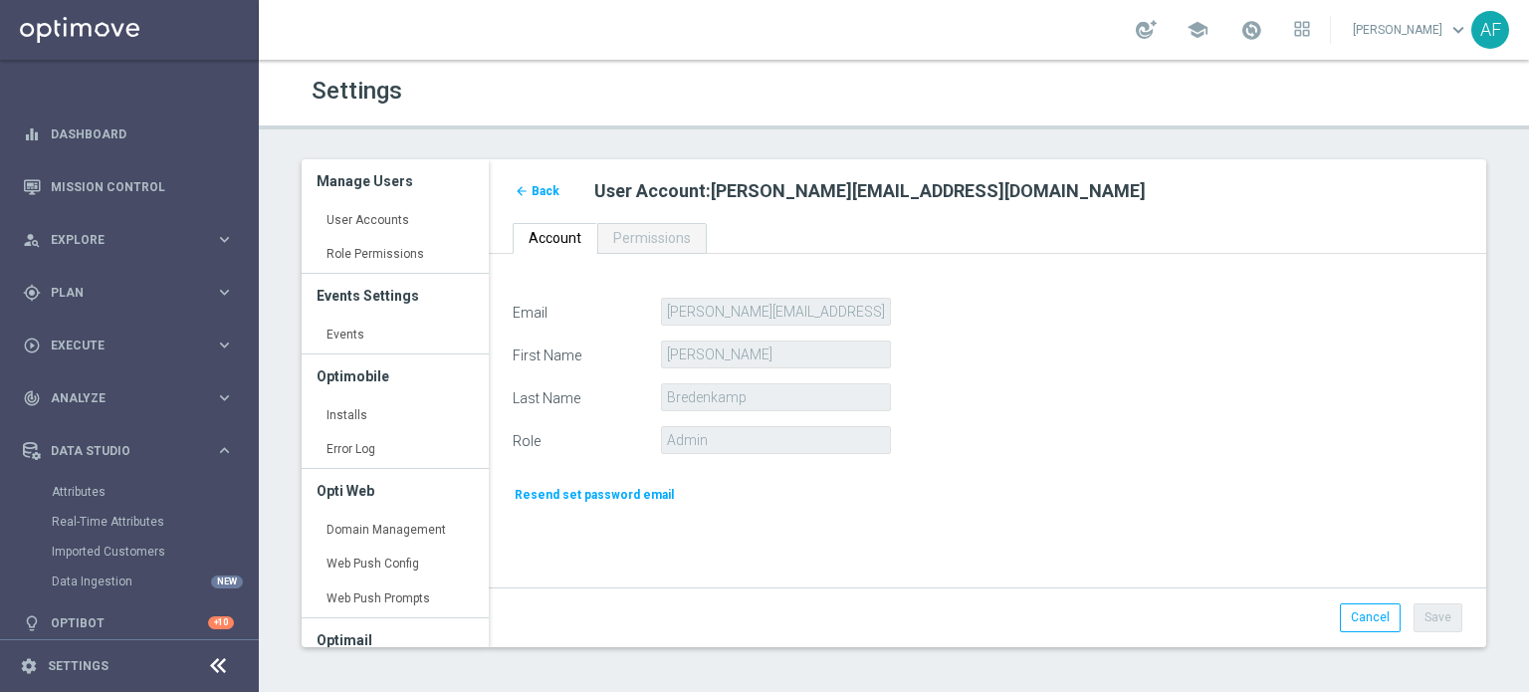
click at [581, 317] on div "Email [PERSON_NAME][EMAIL_ADDRESS][DOMAIN_NAME]" at bounding box center [987, 312] width 979 height 28
click at [545, 197] on span "Back" at bounding box center [545, 191] width 28 height 14
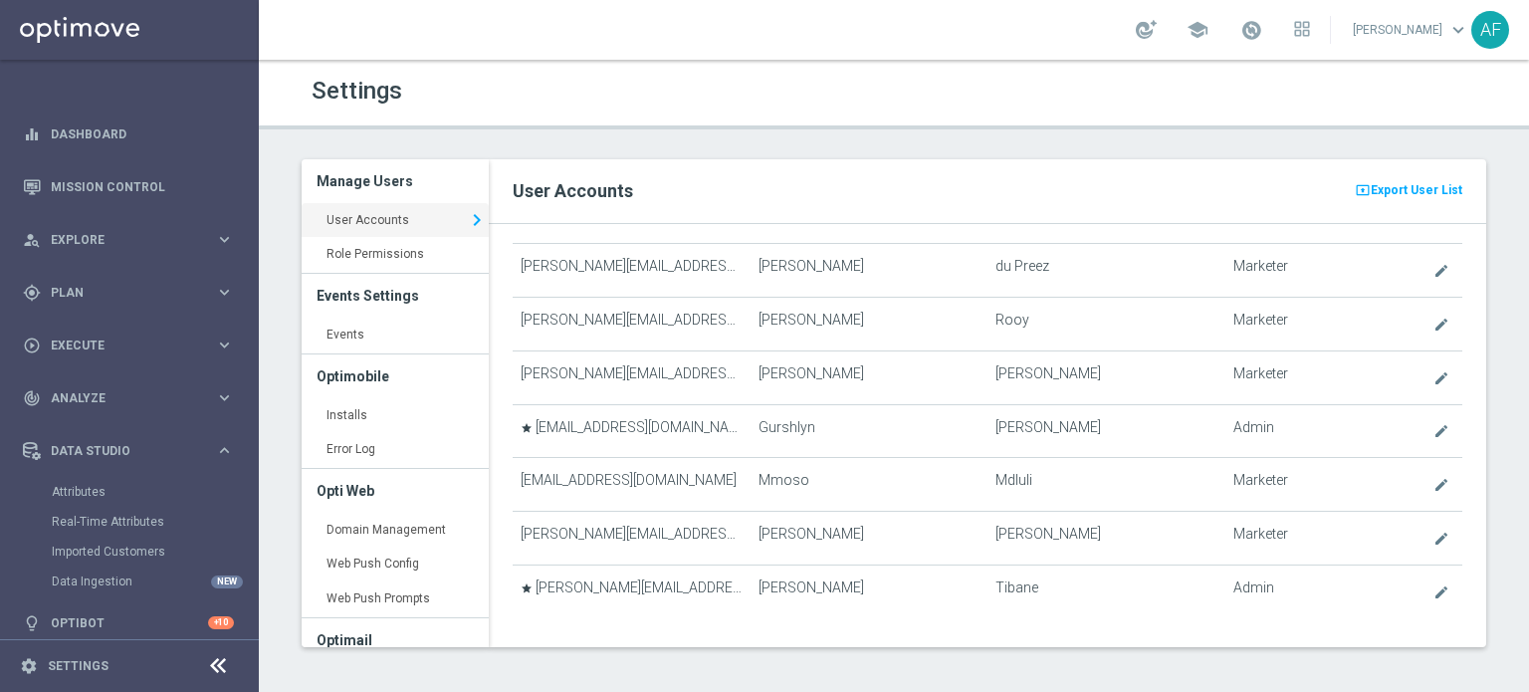
scroll to position [796, 0]
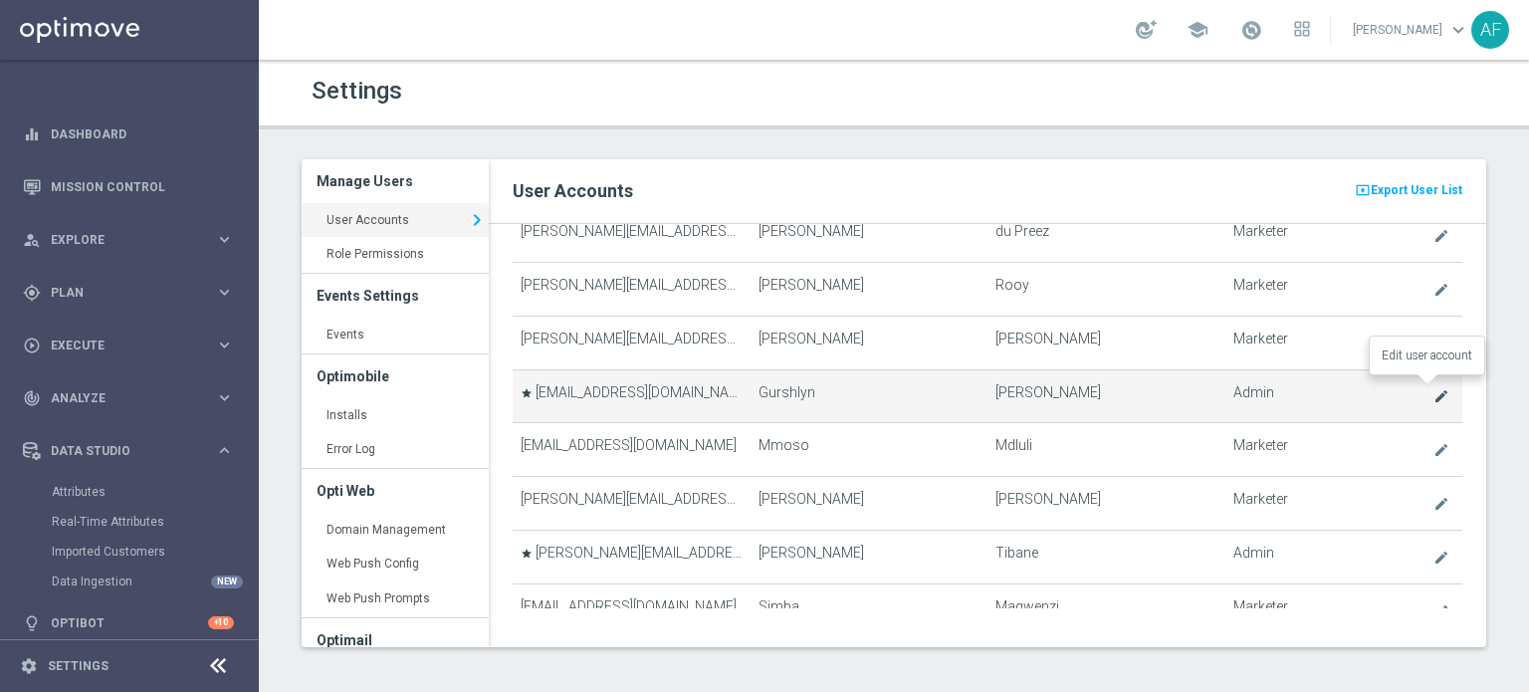
click at [1433, 388] on icon "create" at bounding box center [1441, 396] width 16 height 16
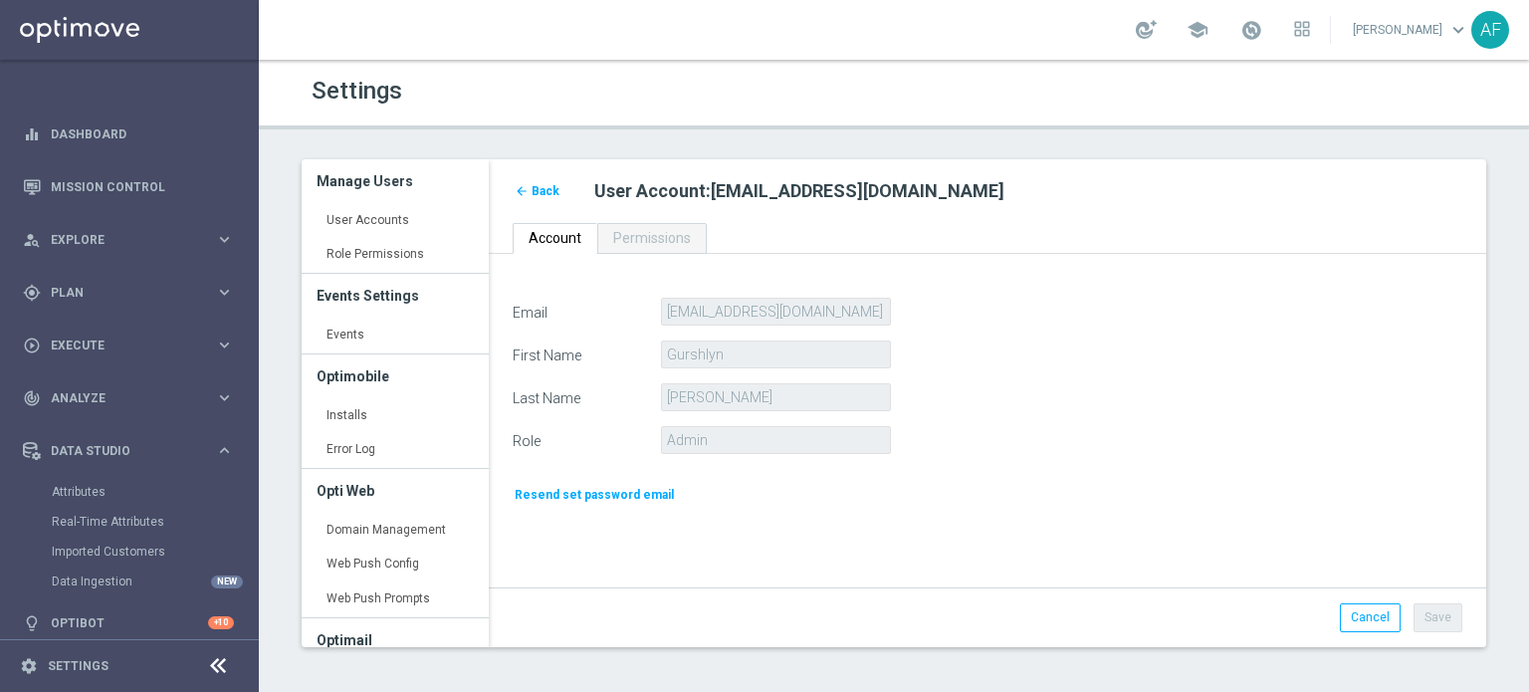
click at [634, 315] on div "Email [EMAIL_ADDRESS][DOMAIN_NAME]" at bounding box center [987, 312] width 979 height 28
click at [545, 190] on span "Back" at bounding box center [545, 191] width 28 height 14
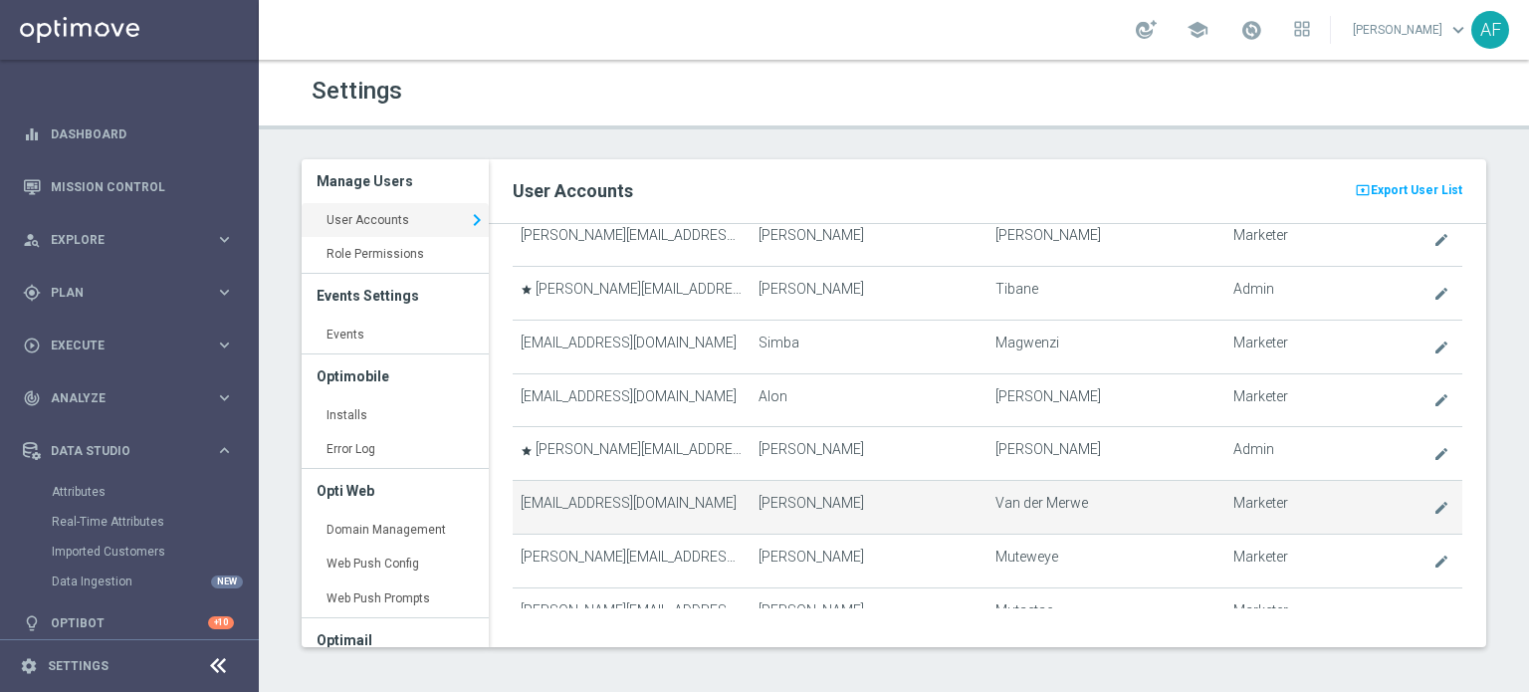
scroll to position [1095, 0]
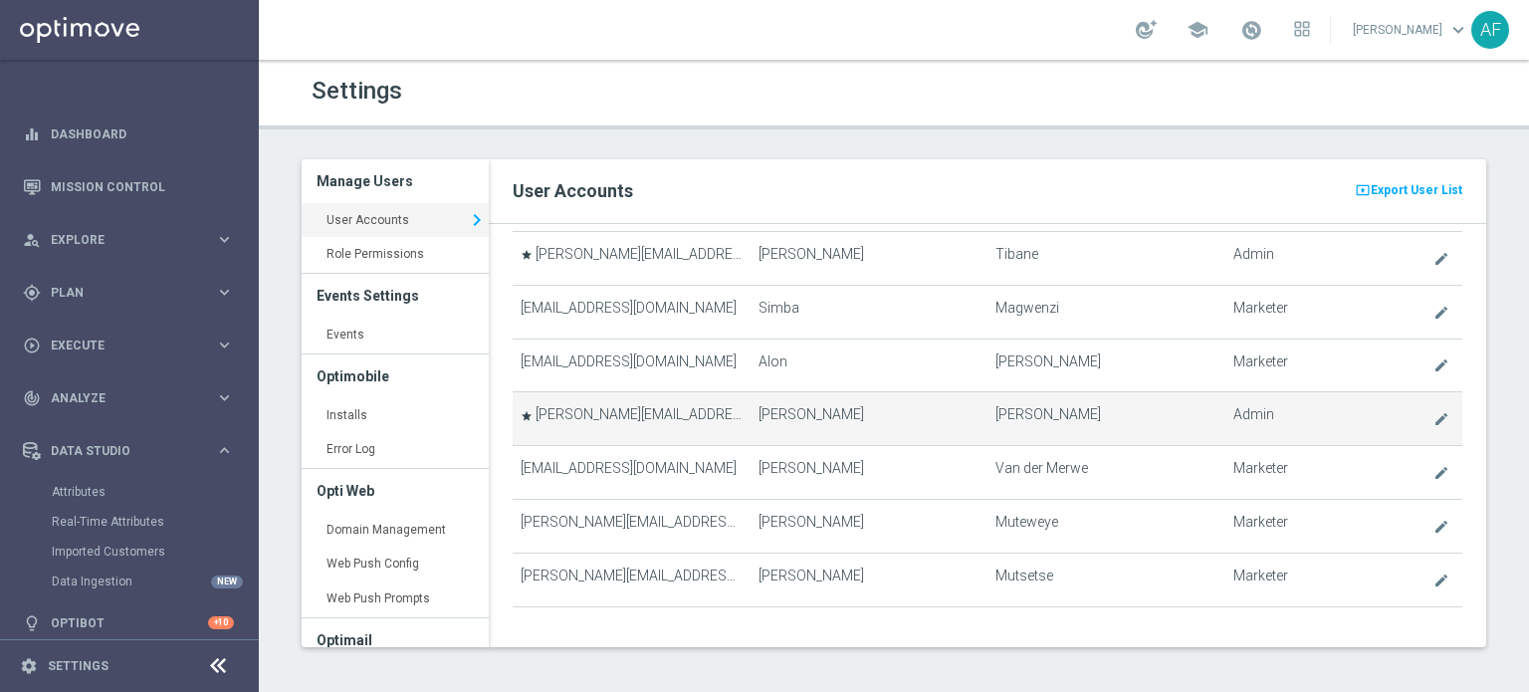
drag, startPoint x: 699, startPoint y: 401, endPoint x: 632, endPoint y: 402, distance: 66.7
click at [632, 402] on td "star [PERSON_NAME][EMAIL_ADDRESS][DOMAIN_NAME]" at bounding box center [631, 419] width 237 height 54
click at [1433, 411] on icon "create" at bounding box center [1441, 419] width 16 height 16
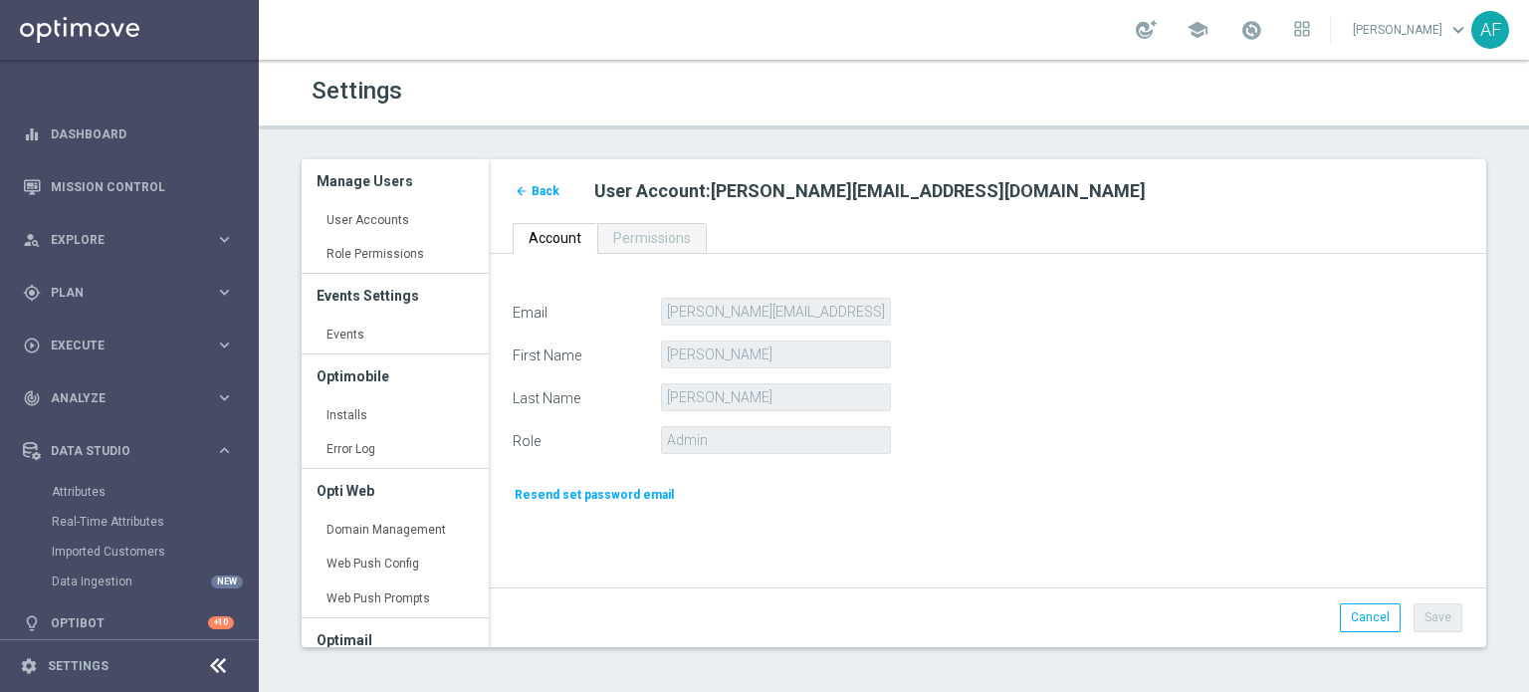
click at [650, 323] on div "Email [PERSON_NAME][EMAIL_ADDRESS][DOMAIN_NAME]" at bounding box center [987, 312] width 979 height 28
click at [553, 195] on span "Back" at bounding box center [545, 191] width 28 height 14
